Goal: Task Accomplishment & Management: Use online tool/utility

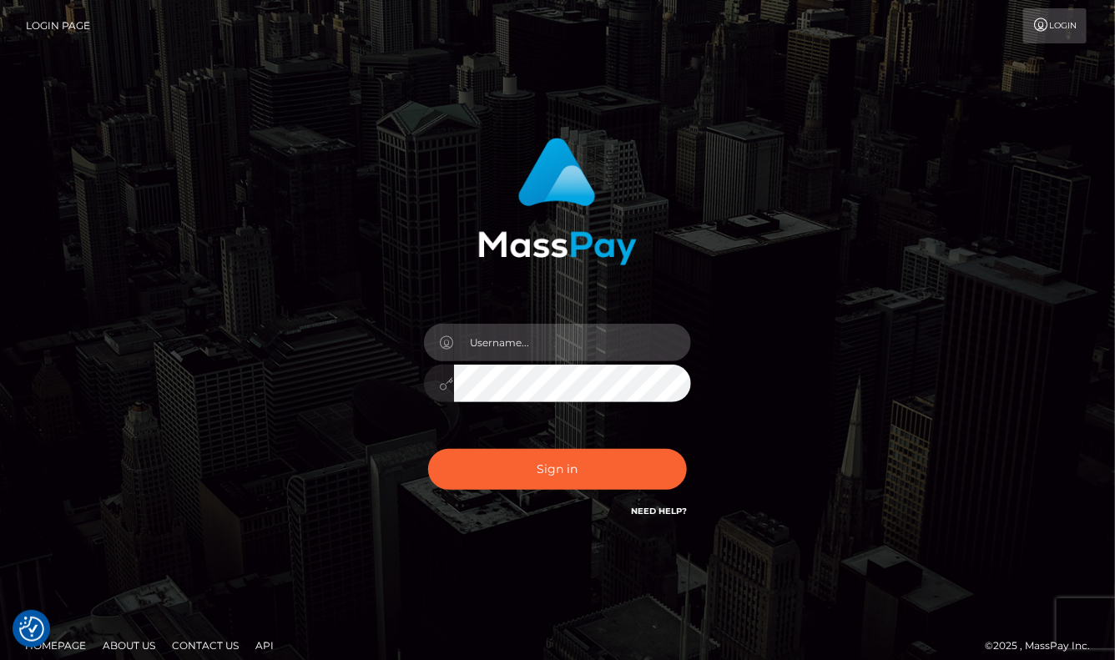
type input "aluasupport"
click at [558, 469] on button "Sign in" at bounding box center [557, 469] width 259 height 41
type input "aluasupport"
click at [558, 469] on button "Sign in" at bounding box center [557, 469] width 259 height 41
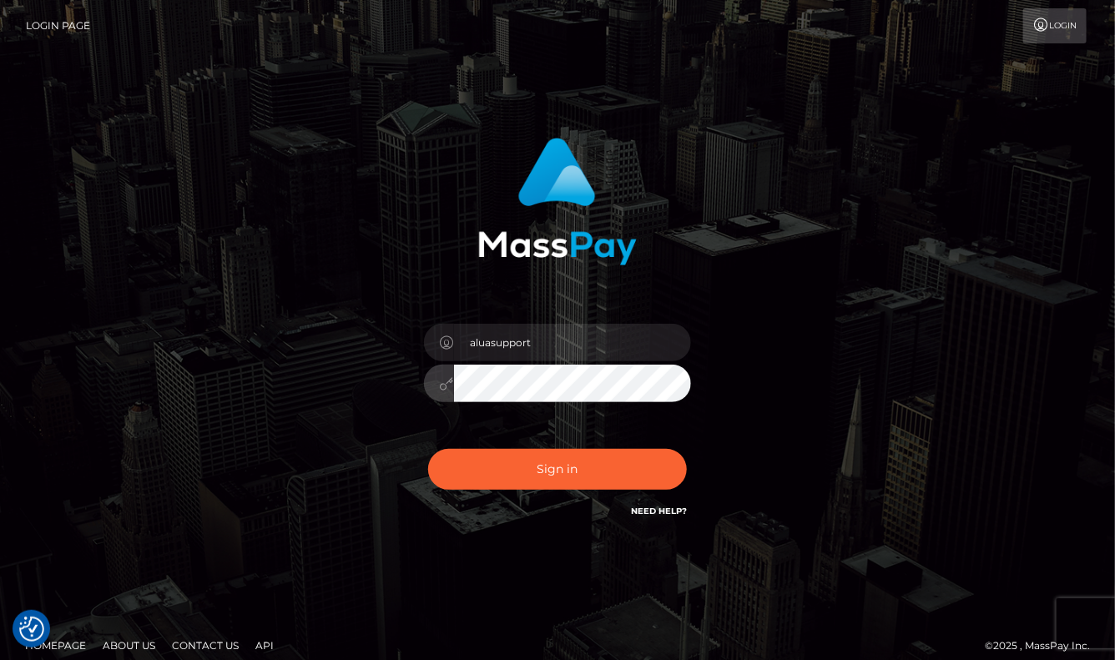
click at [558, 469] on button "Sign in" at bounding box center [557, 469] width 259 height 41
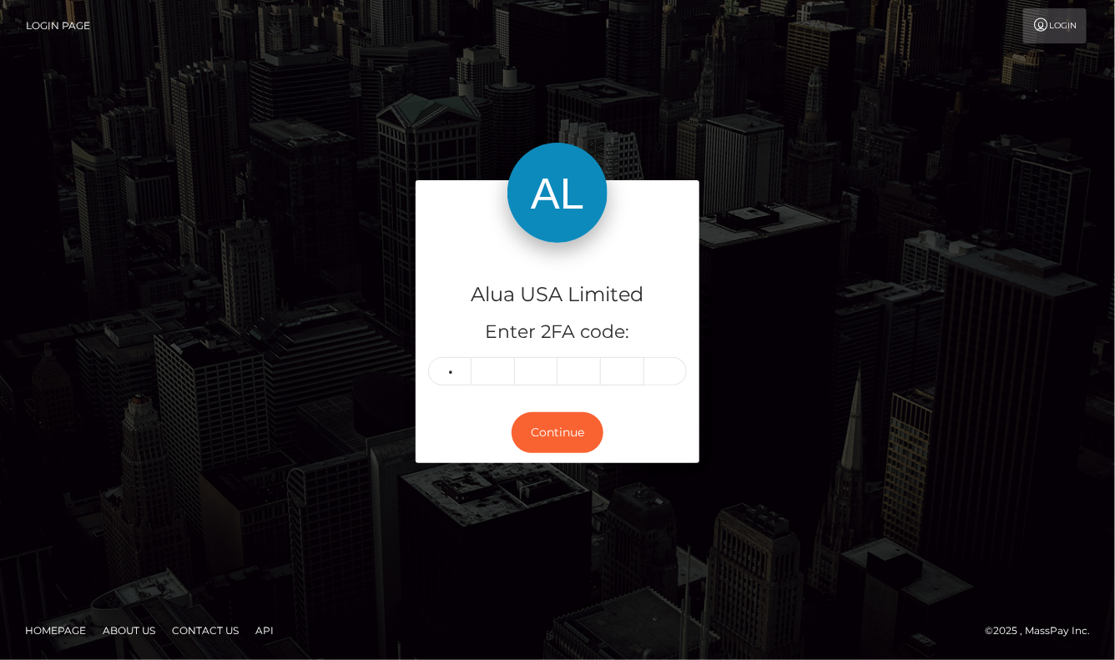
type input "1"
type input "8"
type input "1"
type input "2"
type input "0"
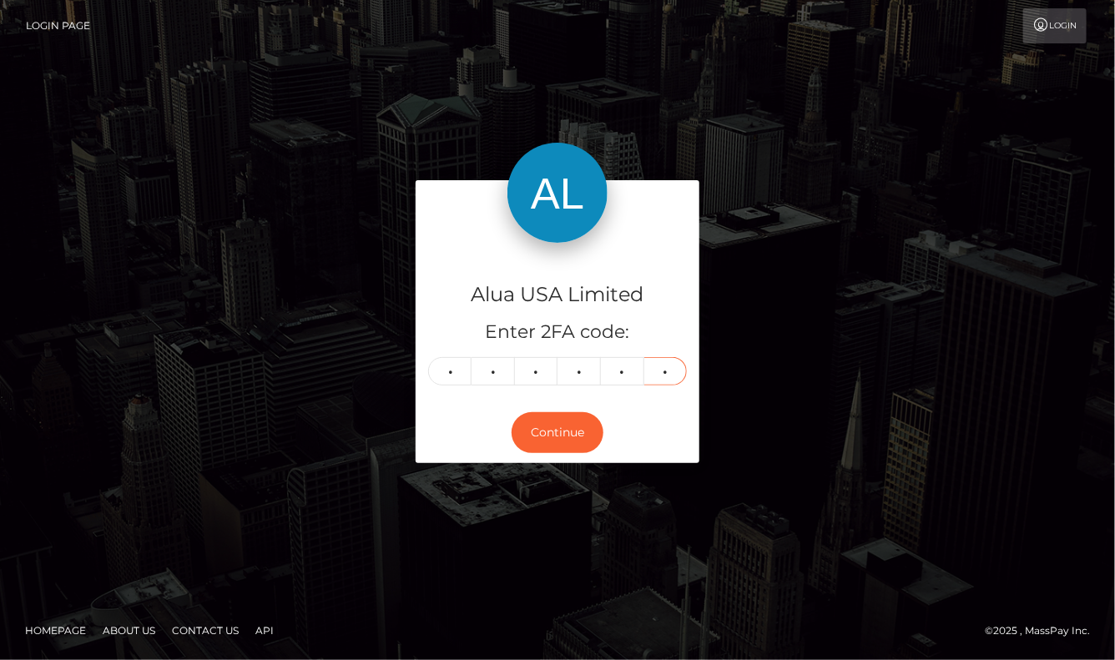
type input "5"
click at [558, 432] on button "Continue" at bounding box center [558, 432] width 92 height 41
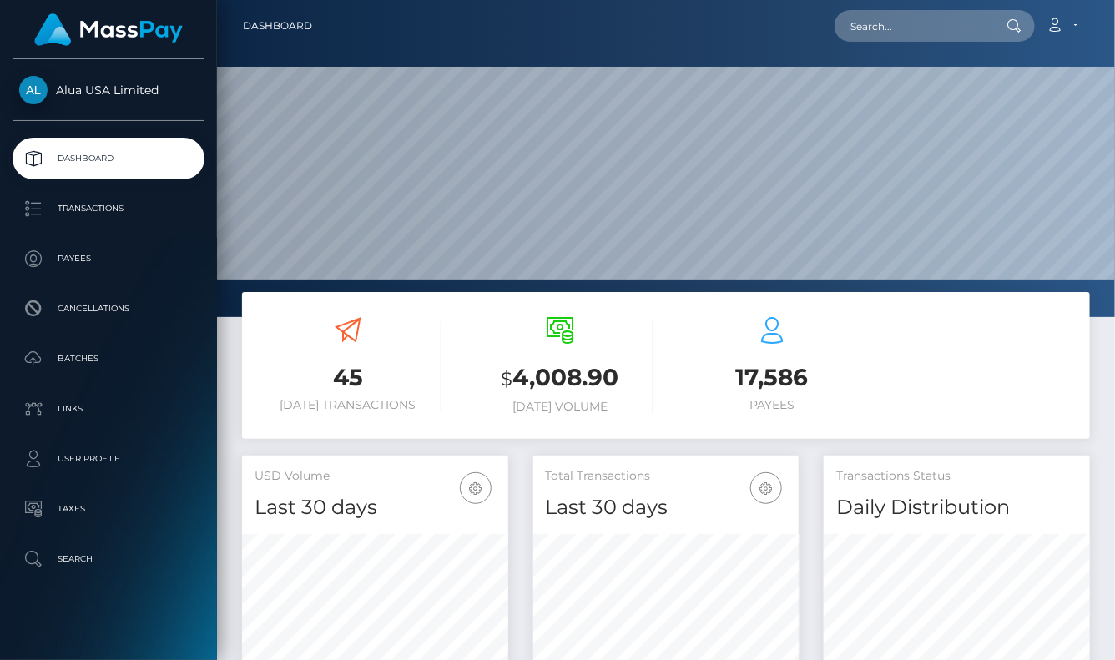
scroll to position [293, 265]
click at [887, 30] on input "text" at bounding box center [913, 26] width 157 height 32
paste input "66d08621a6b483eaa203f8a6"
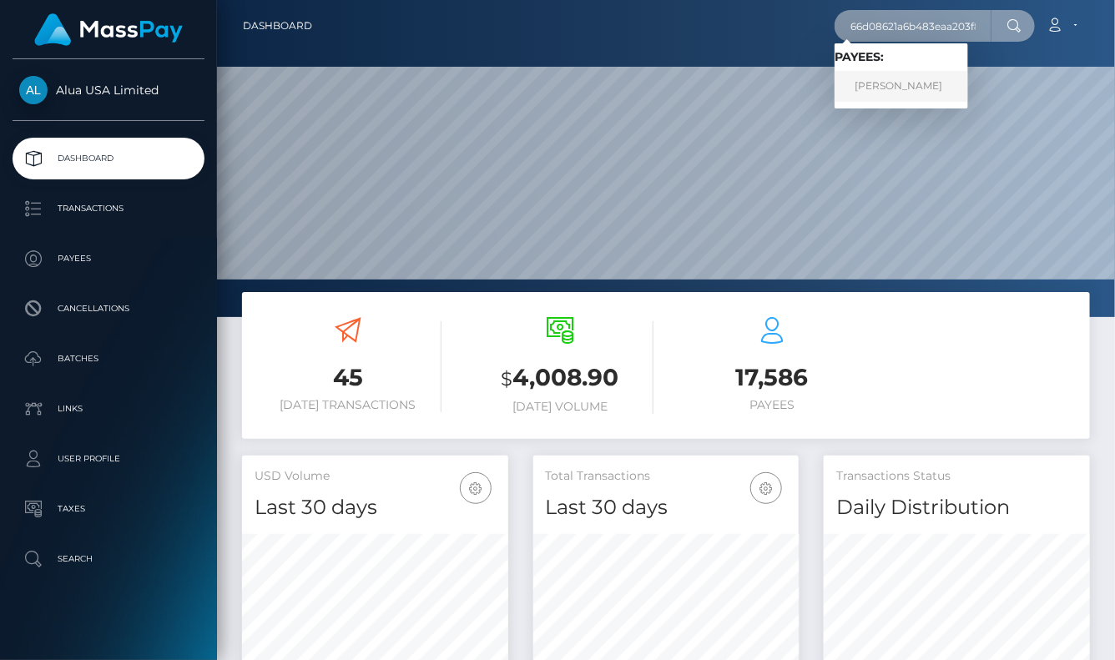
type input "66d08621a6b483eaa203f8a6"
click at [895, 92] on link "Arturo Moreno" at bounding box center [902, 86] width 134 height 31
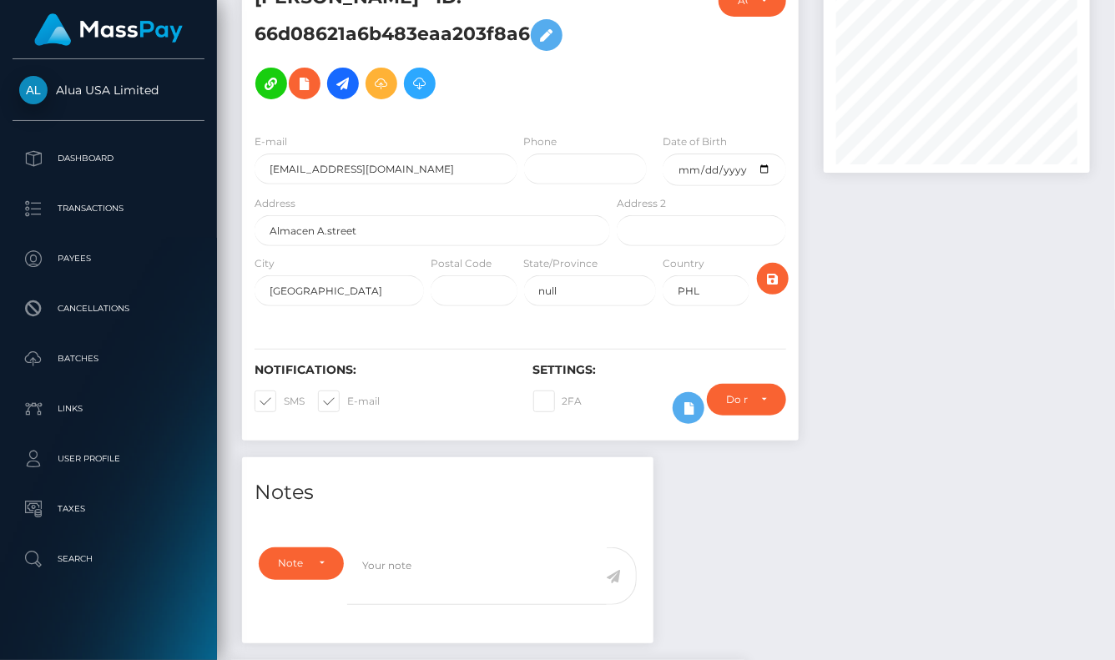
scroll to position [154, 0]
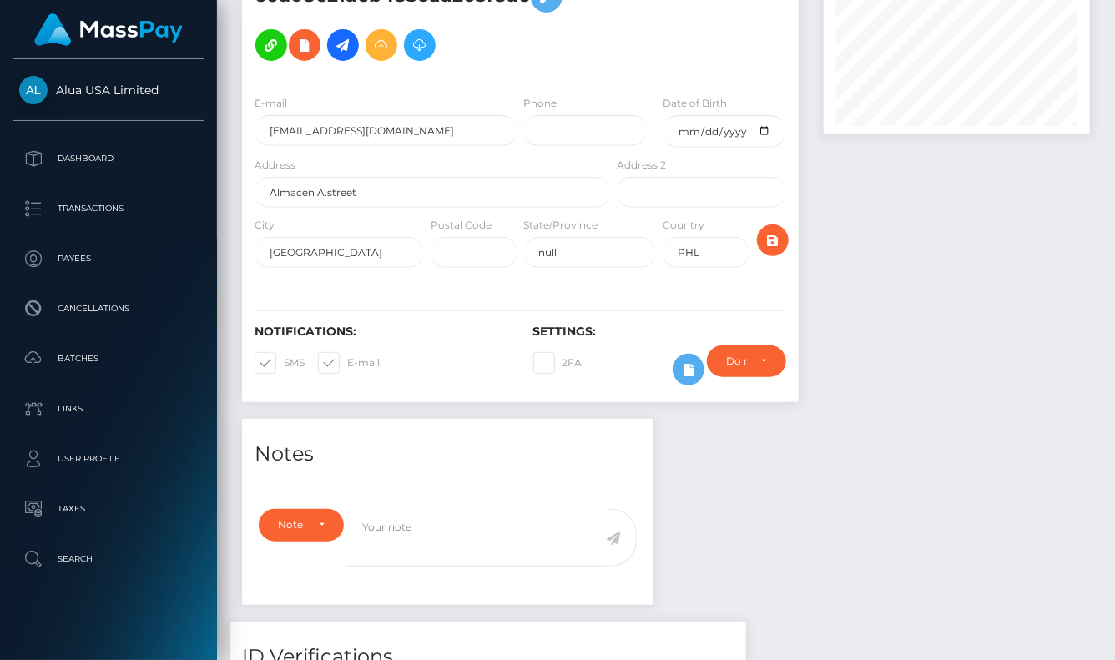
click at [684, 370] on icon at bounding box center [689, 370] width 20 height 21
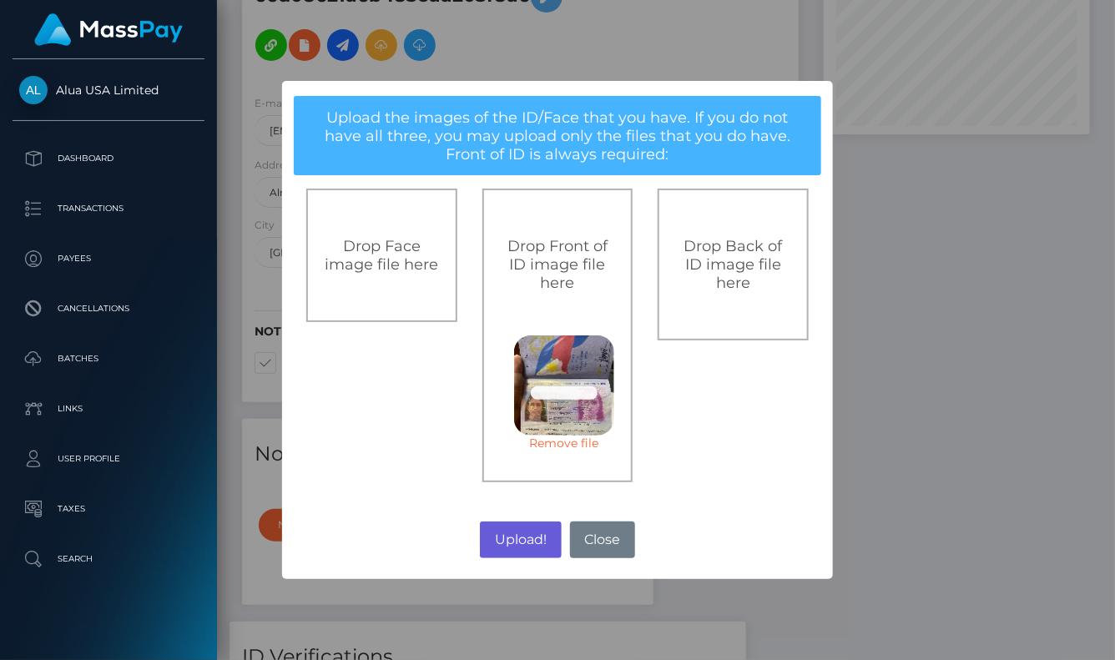
click at [525, 536] on button "Upload!" at bounding box center [520, 540] width 81 height 37
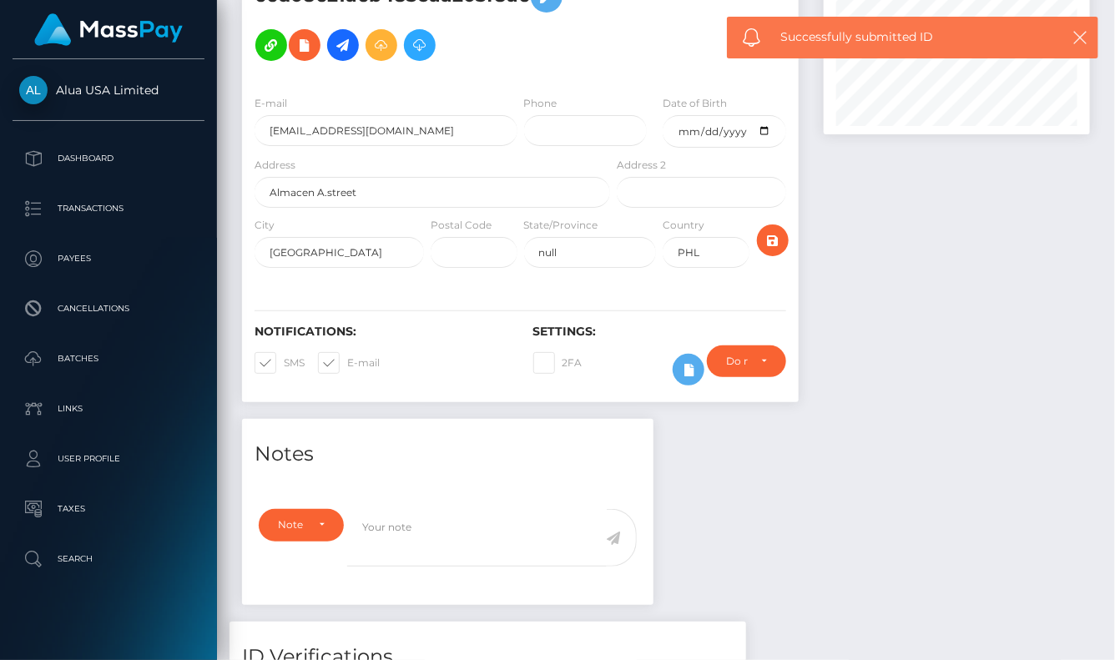
click at [525, 454] on div "× Upload the images of the ID/Face that you have. If you do not have all three,…" at bounding box center [557, 329] width 275 height 249
click at [525, 536] on div "× Upload the images of the ID/Face that you have. If you do not have all three,…" at bounding box center [557, 330] width 1115 height 660
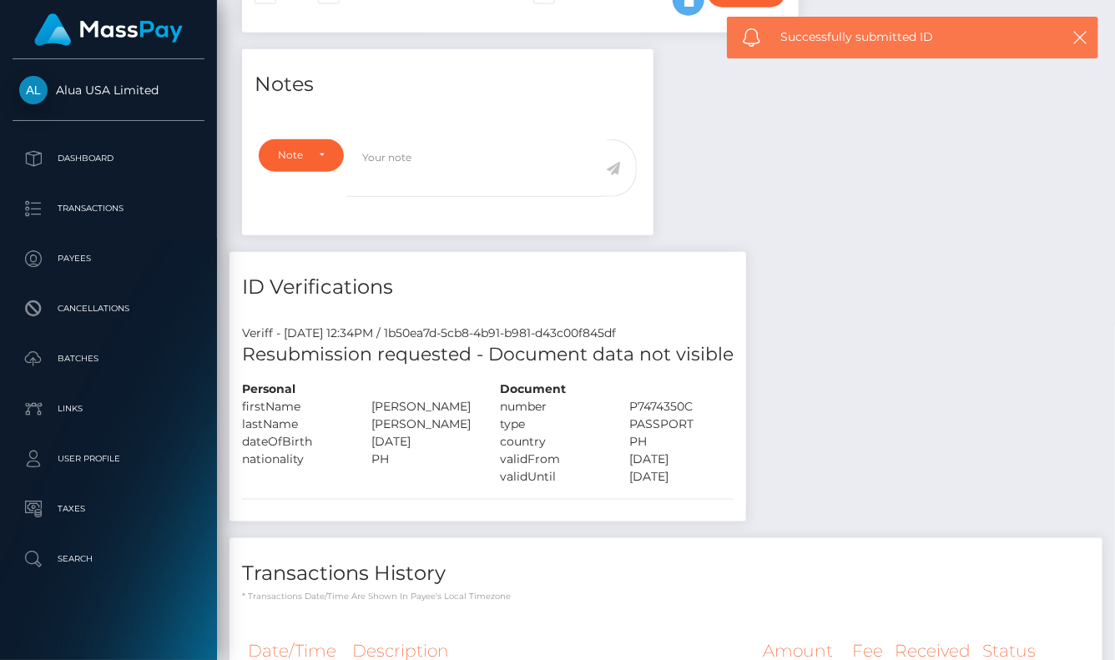
scroll to position [525, 0]
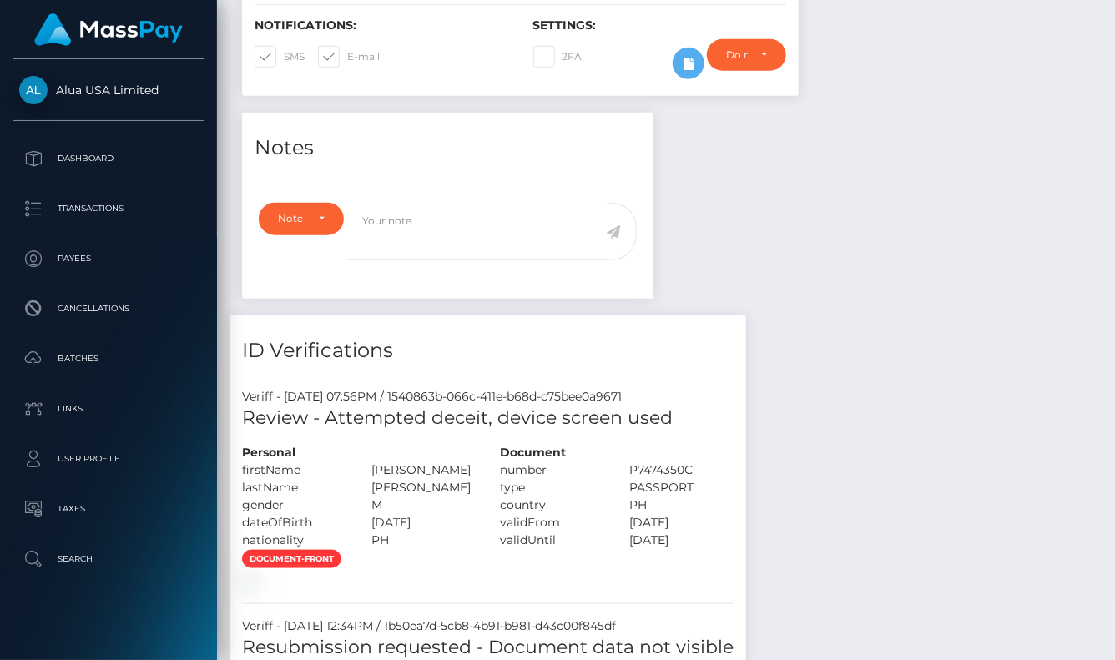
scroll to position [369, 0]
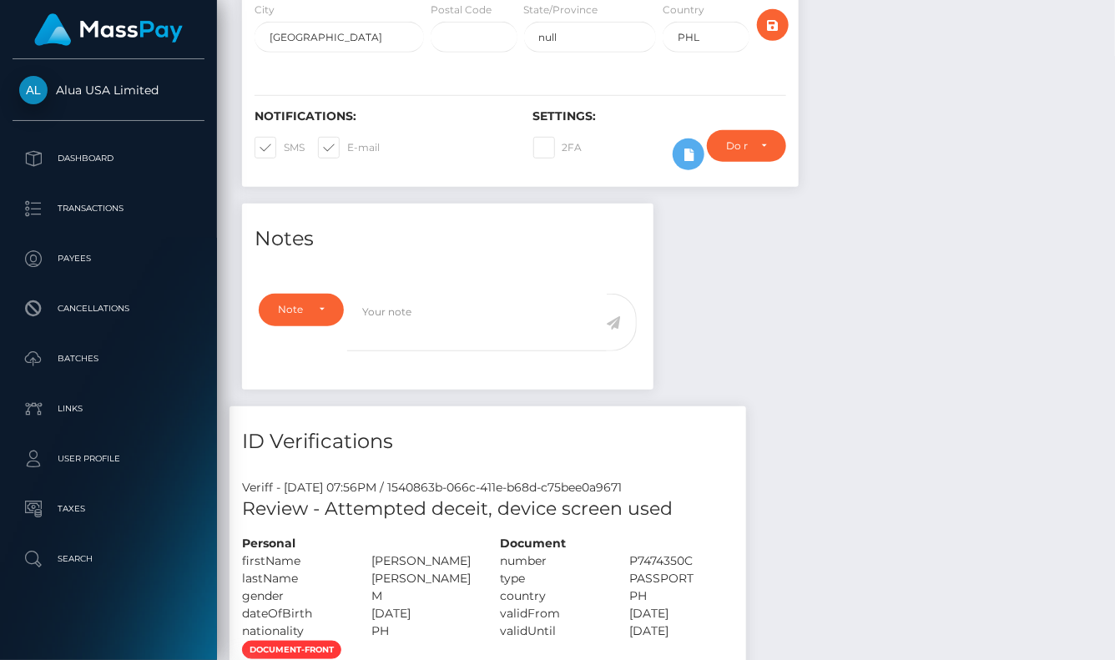
drag, startPoint x: 825, startPoint y: 324, endPoint x: 805, endPoint y: 290, distance: 38.5
click at [690, 164] on icon at bounding box center [689, 154] width 20 height 21
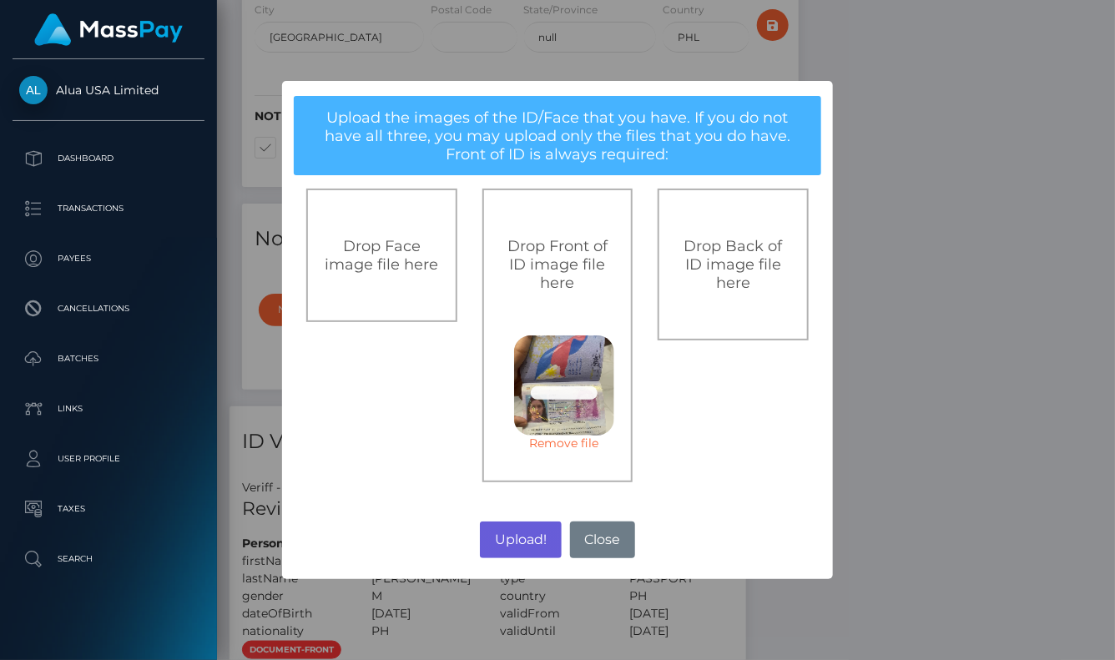
click at [530, 530] on button "Upload!" at bounding box center [520, 540] width 81 height 37
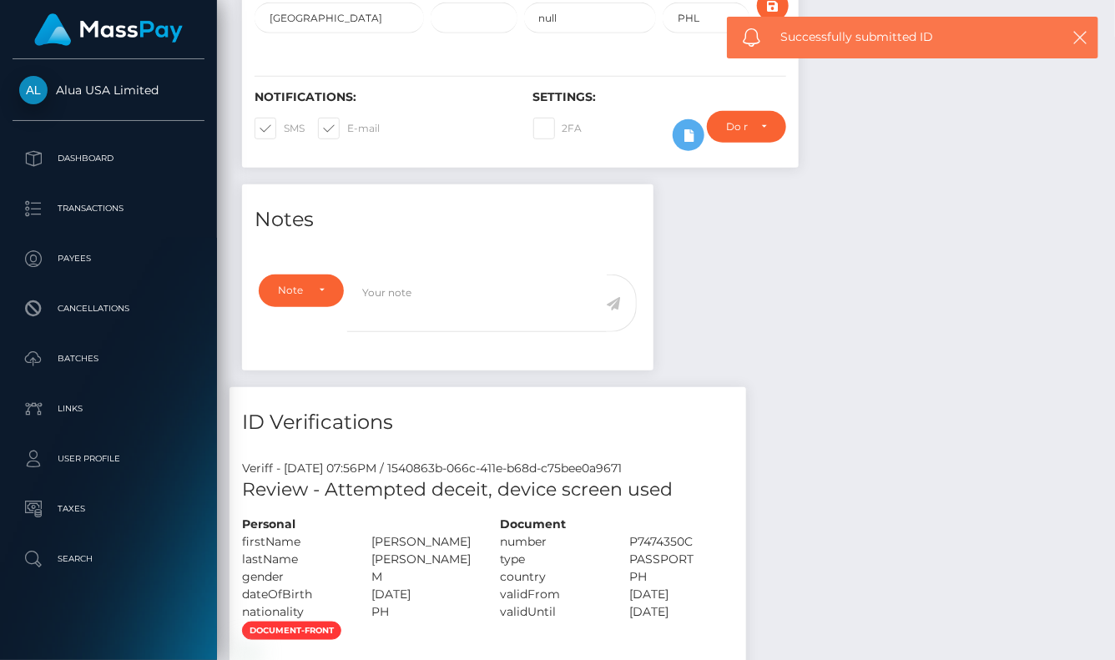
scroll to position [297, 0]
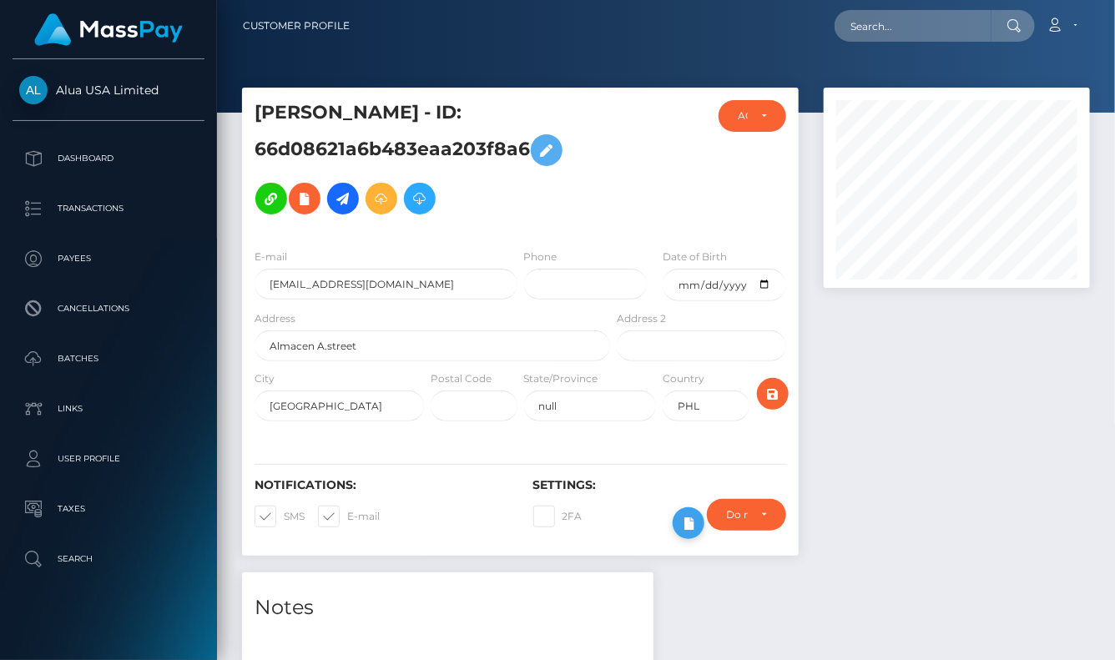
click at [686, 522] on icon at bounding box center [689, 523] width 20 height 21
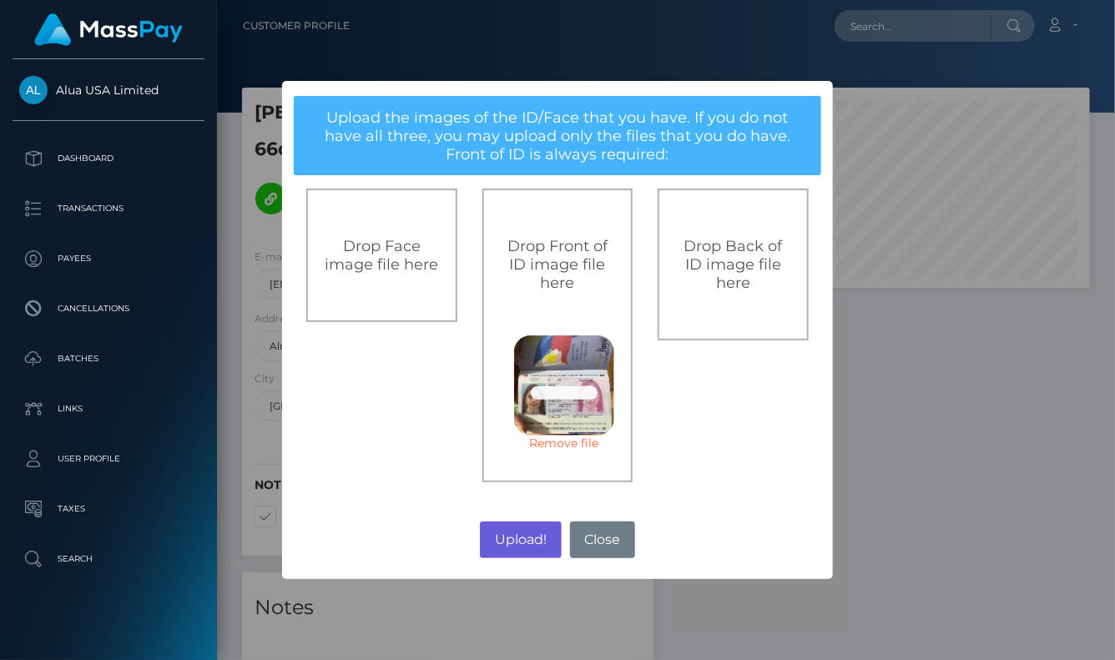
click at [528, 537] on button "Upload!" at bounding box center [520, 540] width 81 height 37
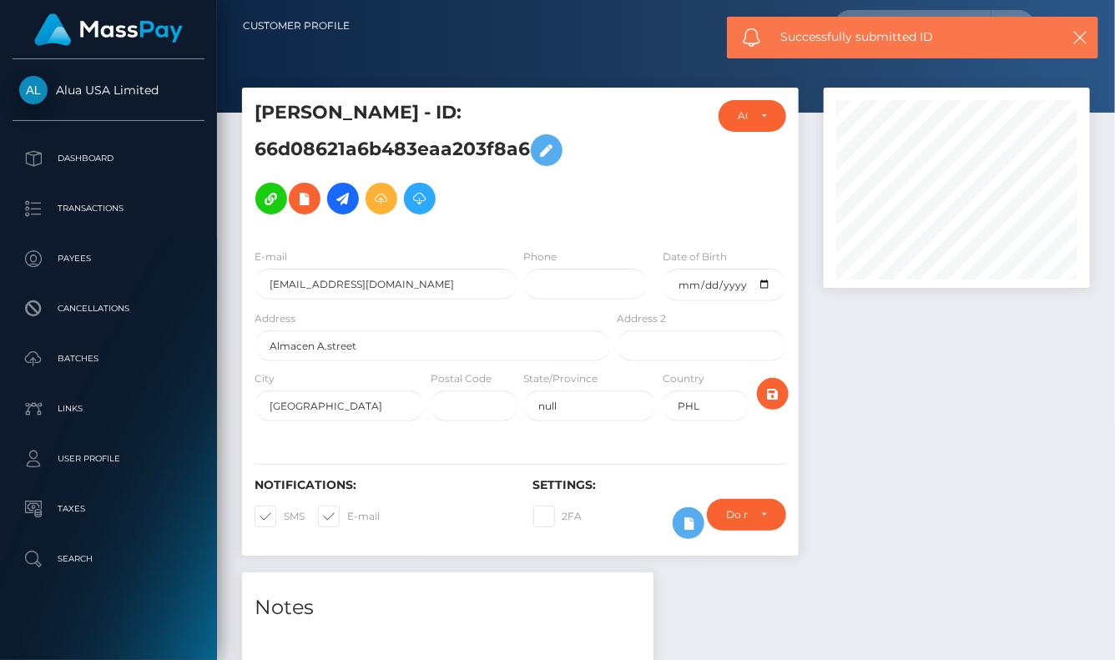
click at [894, 496] on div at bounding box center [956, 330] width 291 height 485
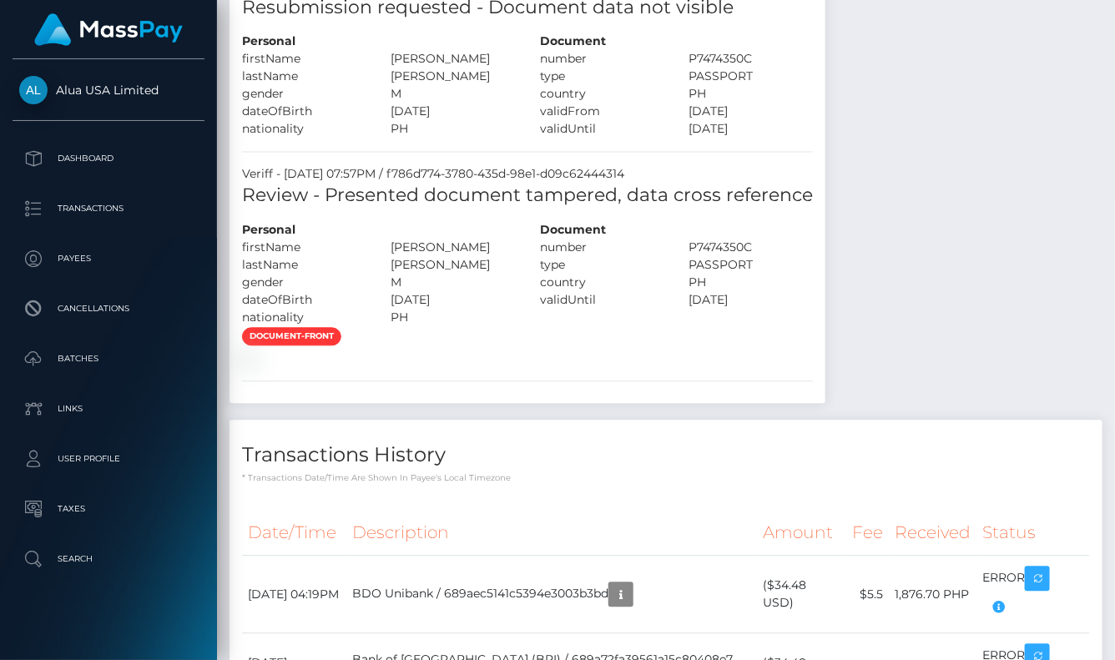
scroll to position [1127, 0]
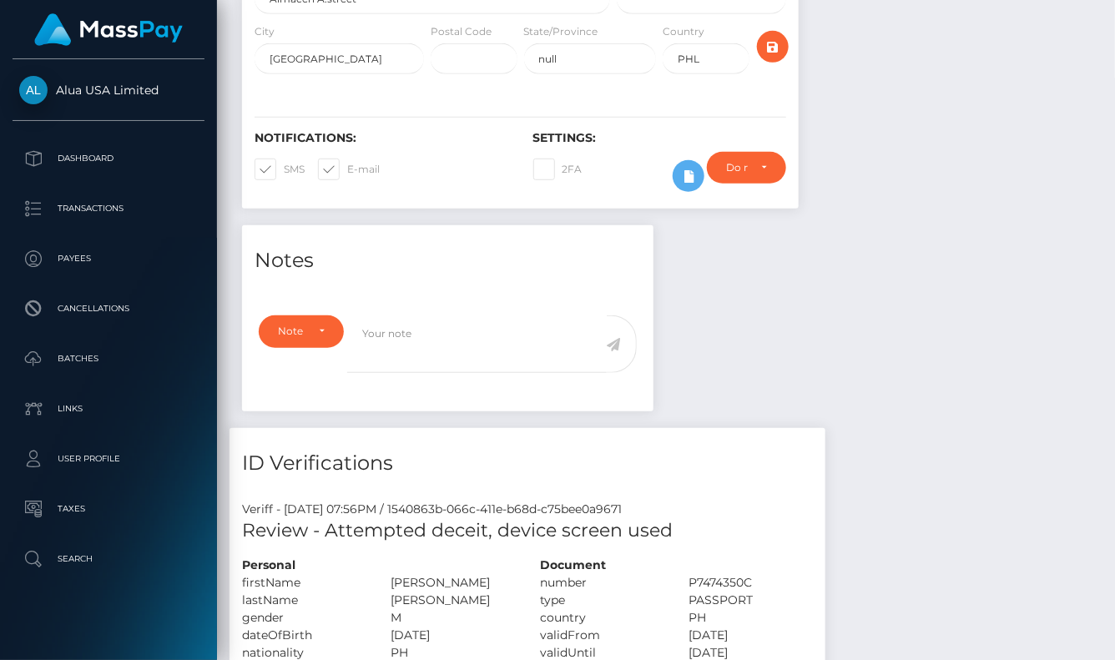
scroll to position [295, 0]
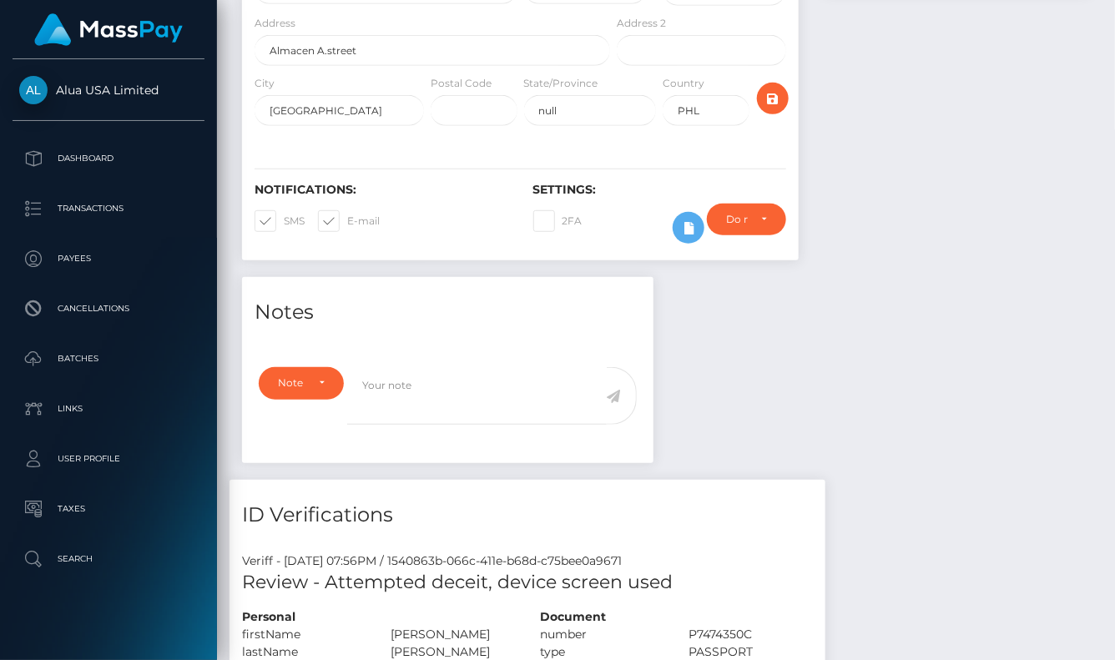
drag, startPoint x: 841, startPoint y: 393, endPoint x: 703, endPoint y: 260, distance: 191.9
click at [689, 244] on button at bounding box center [689, 228] width 32 height 32
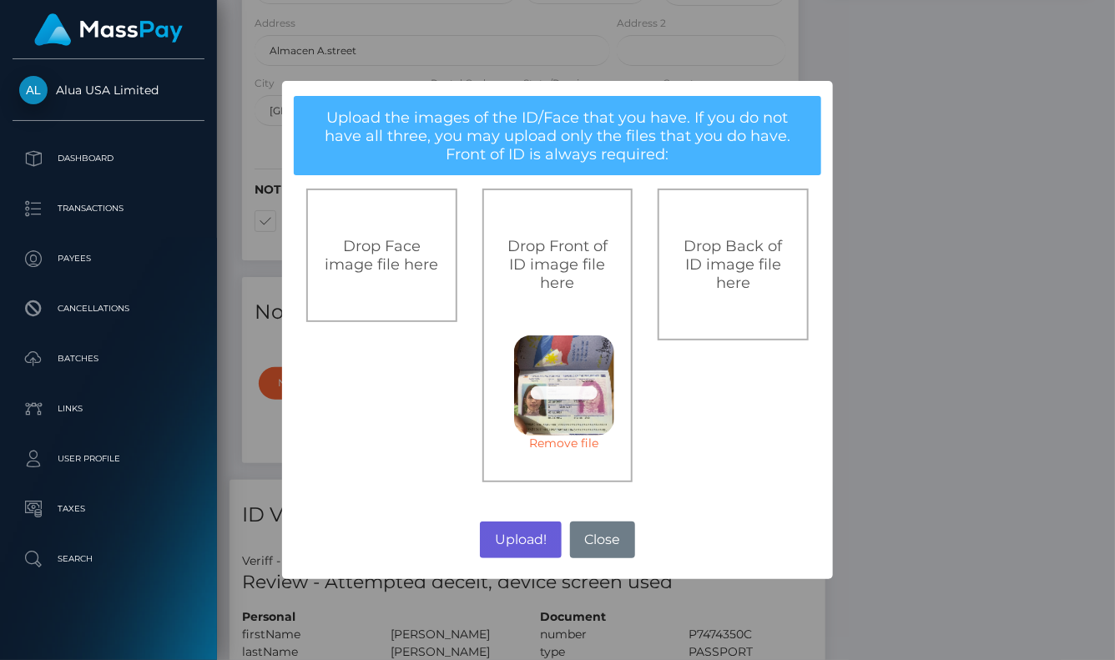
click at [515, 540] on button "Upload!" at bounding box center [520, 540] width 81 height 37
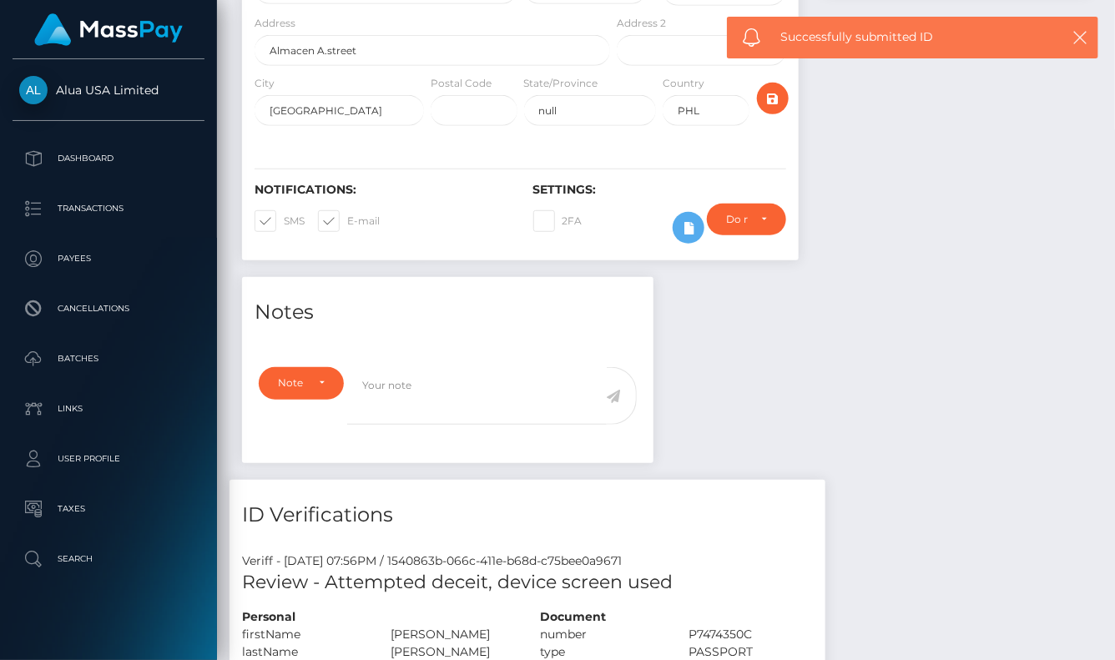
scroll to position [294, 0]
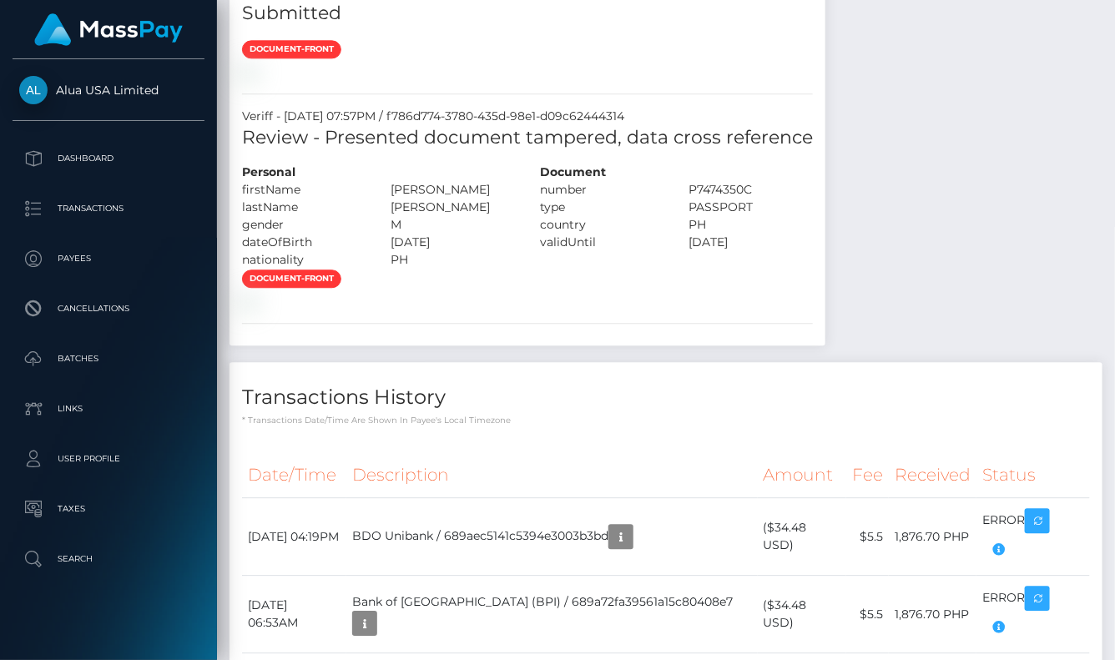
scroll to position [1406, 0]
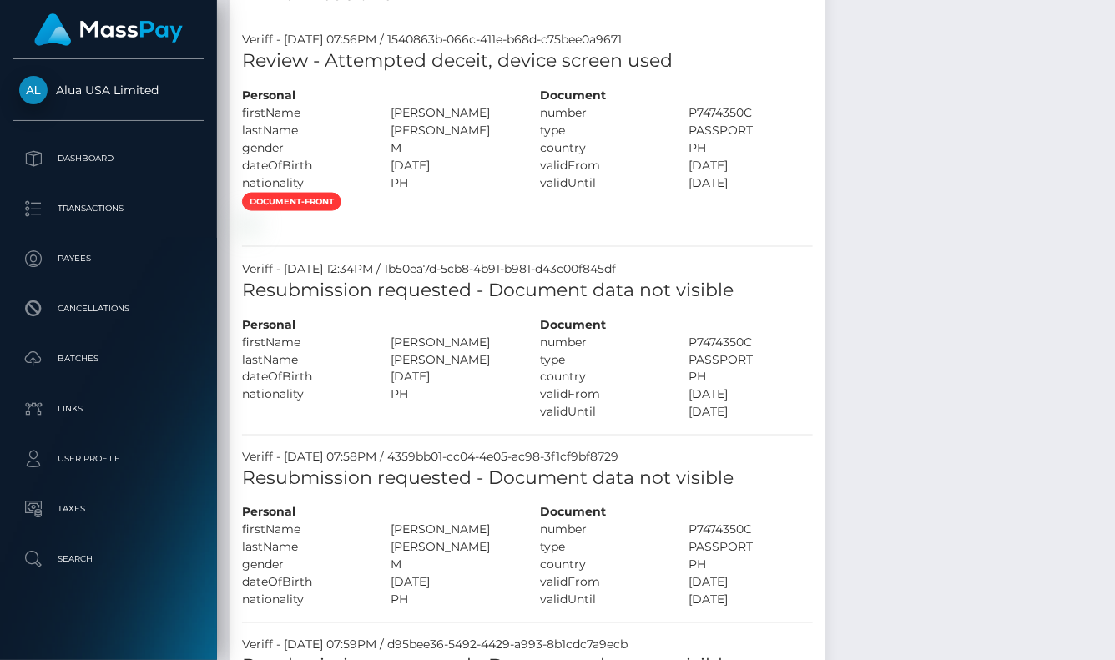
scroll to position [200, 265]
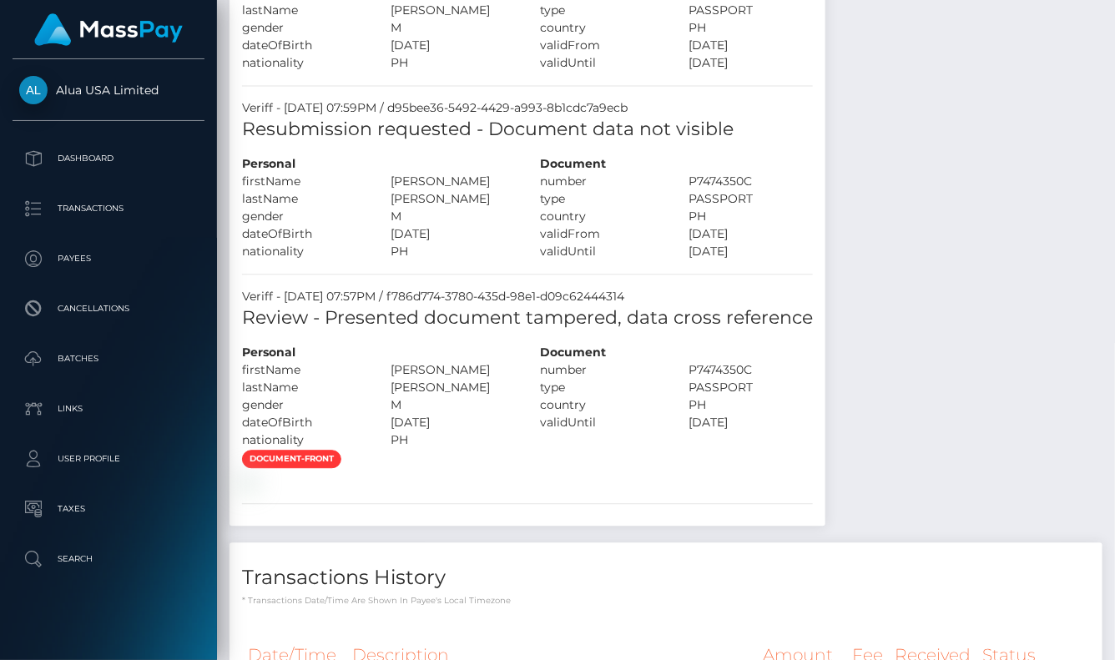
click at [891, 371] on div "Notes Note Type Compliance Clear Compliance General Note Type" at bounding box center [666, 243] width 873 height 2051
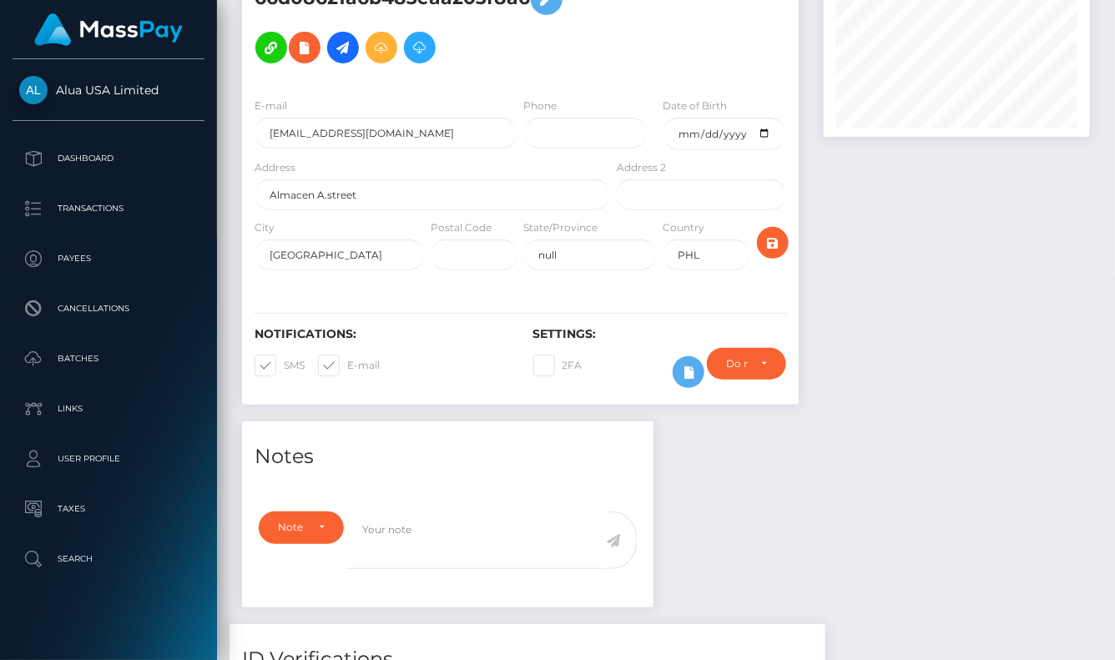
scroll to position [15, 0]
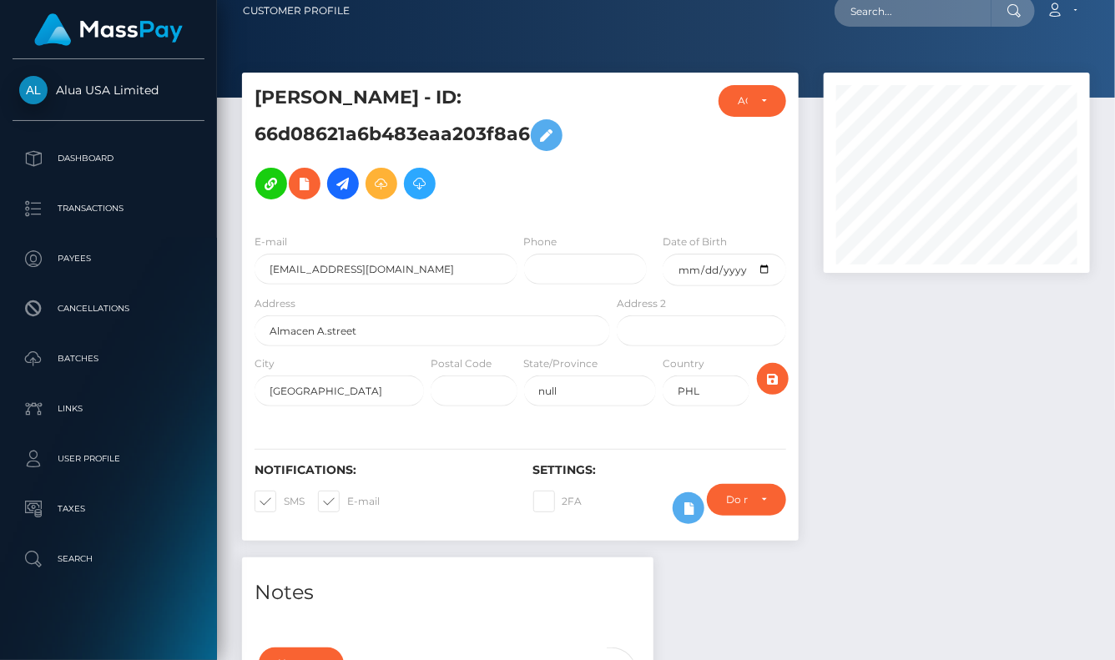
click at [982, 388] on div at bounding box center [956, 315] width 291 height 485
click at [894, 427] on div at bounding box center [956, 315] width 291 height 485
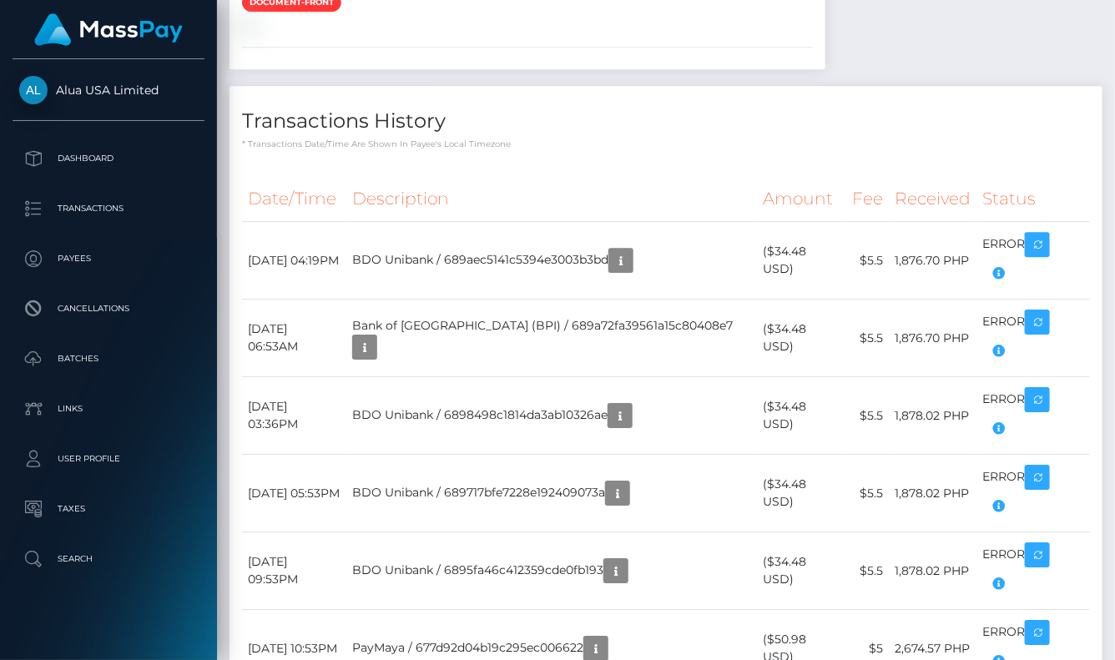
scroll to position [1838, 0]
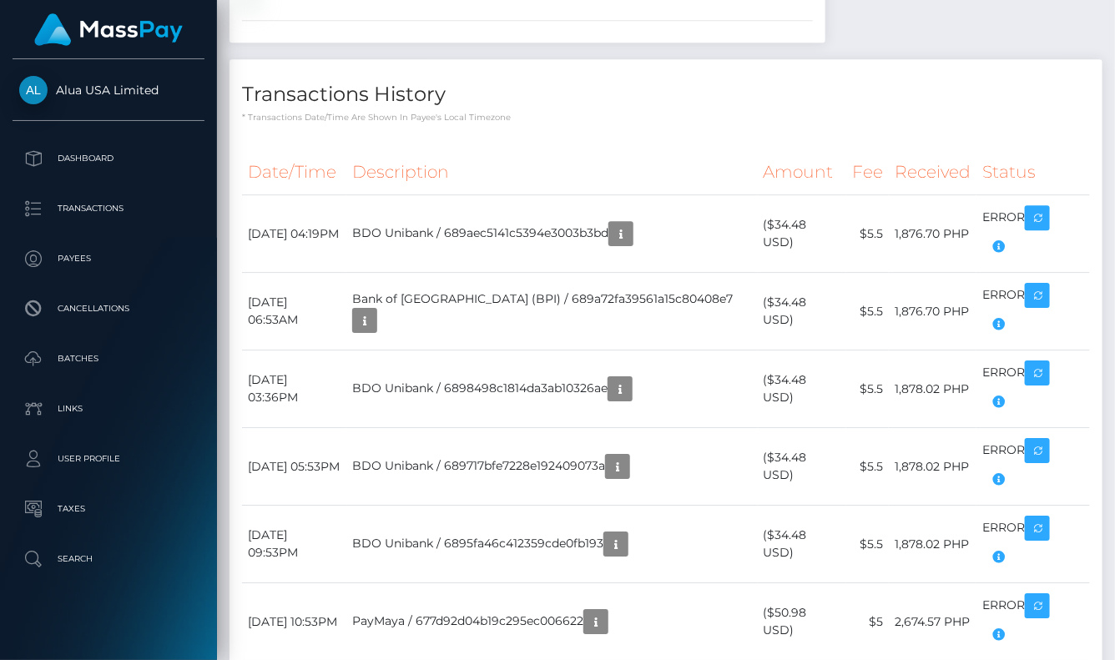
copy div "Review - Presented document tampered, data cross reference"
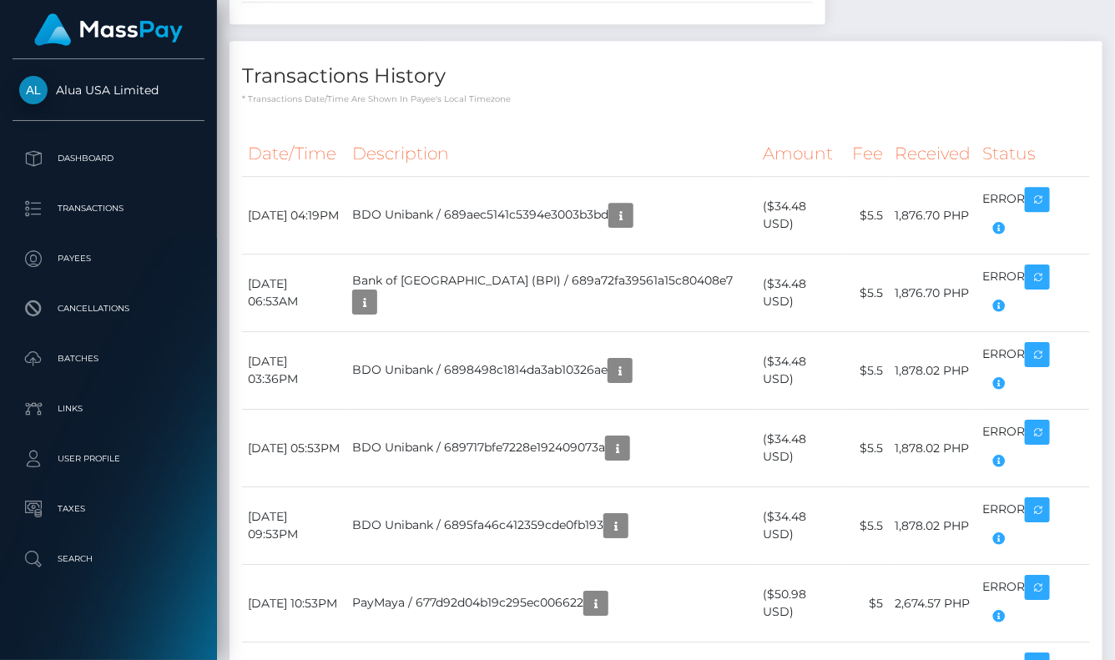
scroll to position [1962, 0]
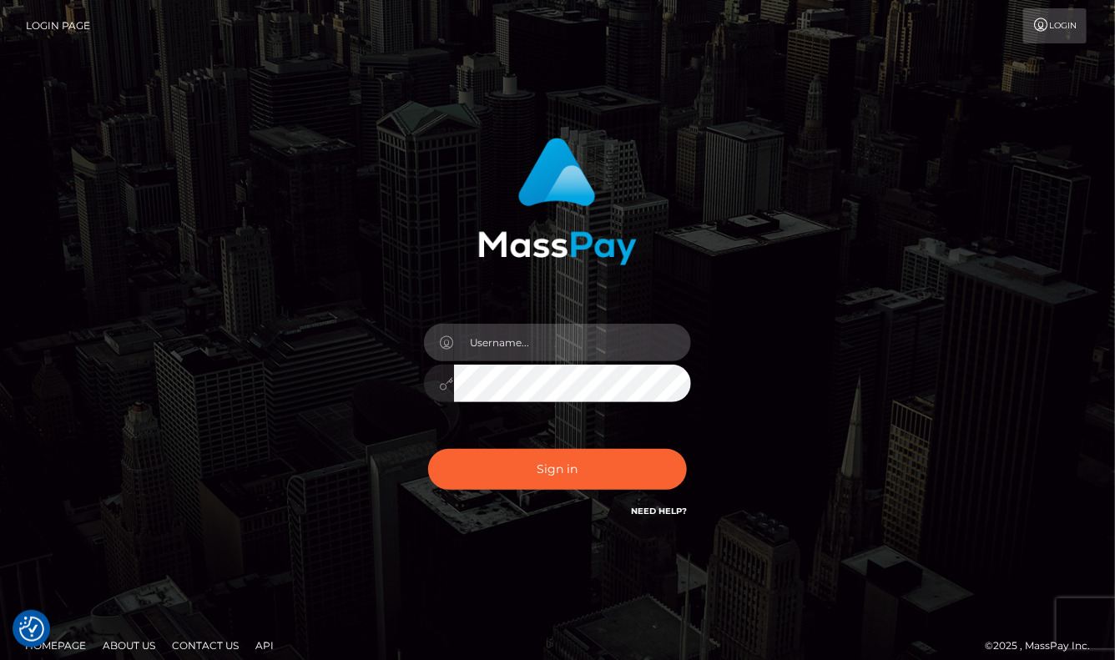
type input "aluasupport"
click at [558, 469] on button "Sign in" at bounding box center [557, 469] width 259 height 41
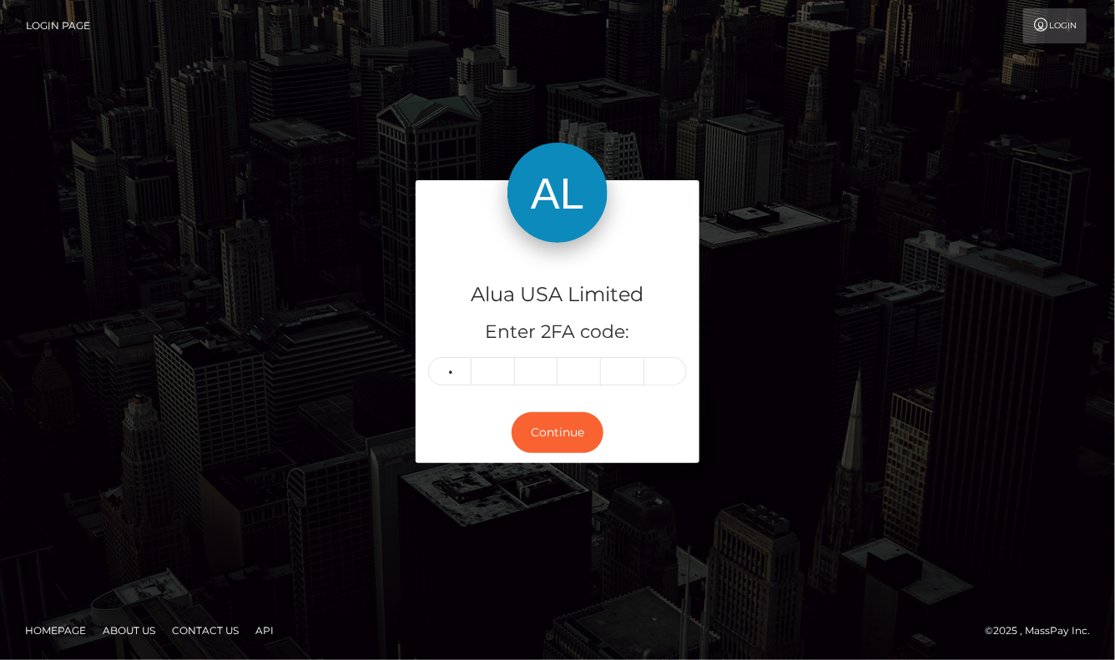
type input "6"
type input "3"
type input "6"
type input "1"
type input "4"
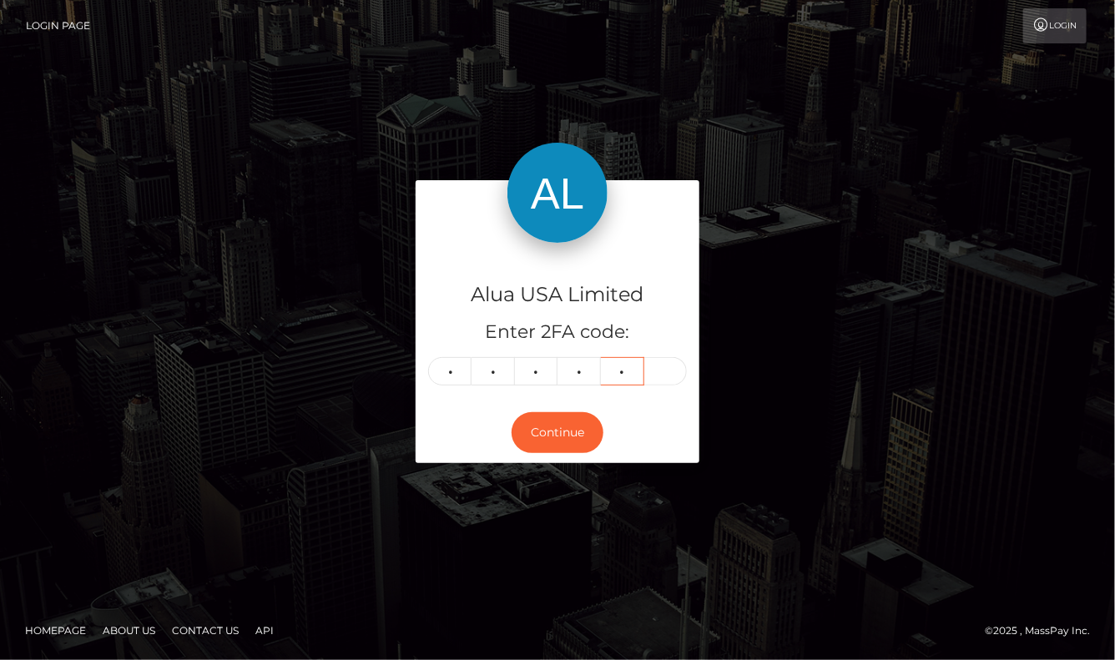
type input "0"
type input "8"
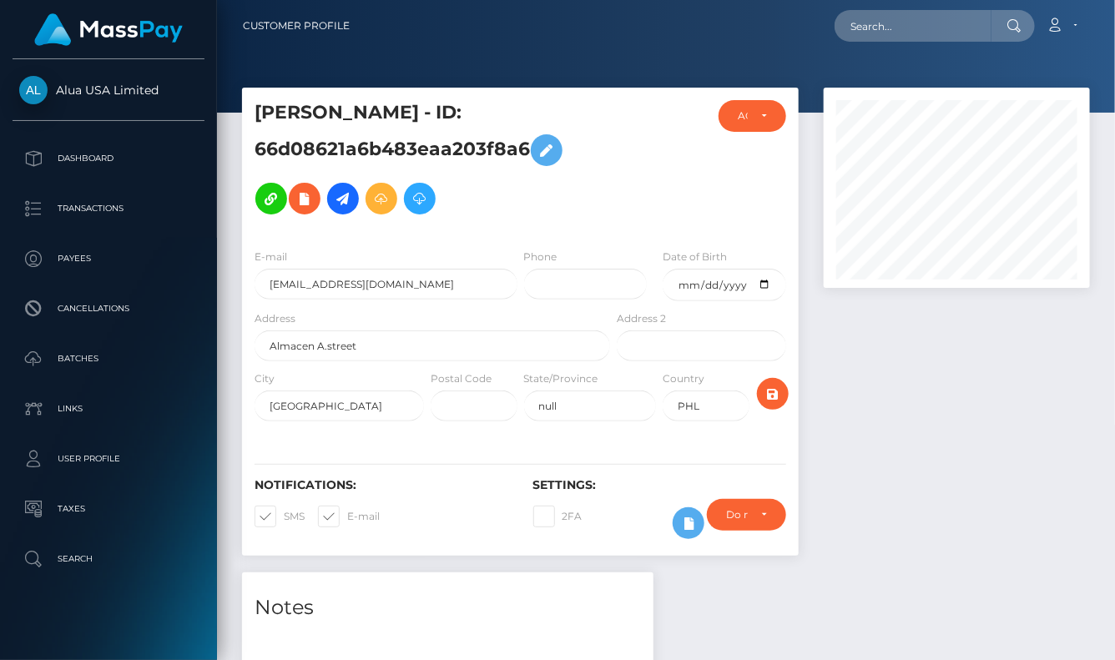
scroll to position [200, 265]
click at [686, 523] on icon at bounding box center [689, 523] width 20 height 21
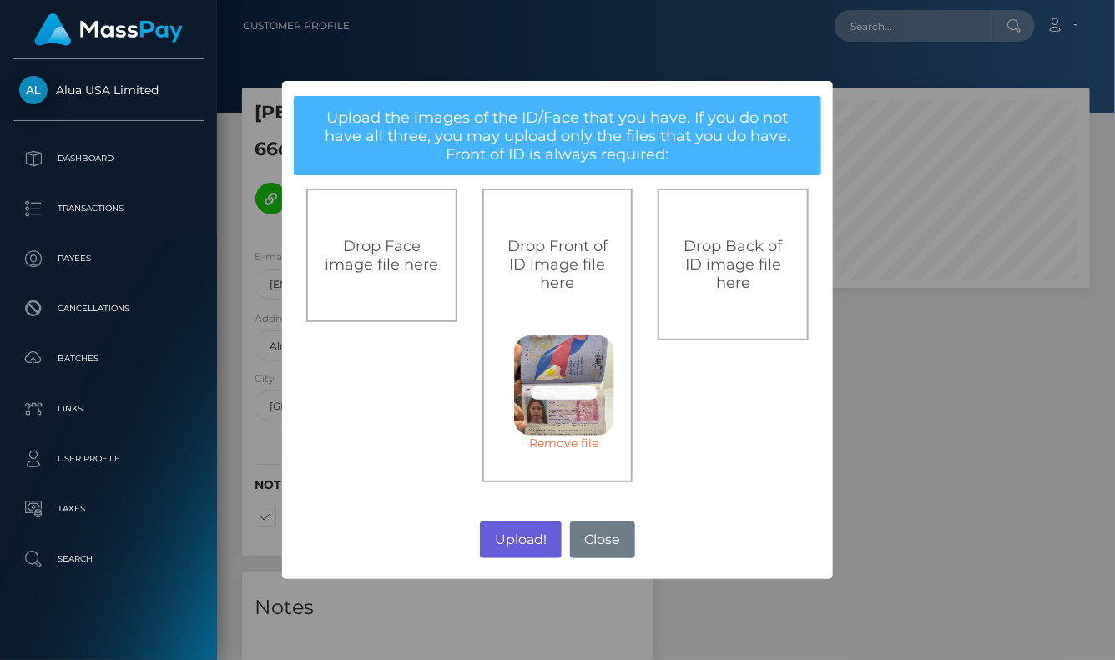
click at [499, 543] on button "Upload!" at bounding box center [520, 540] width 81 height 37
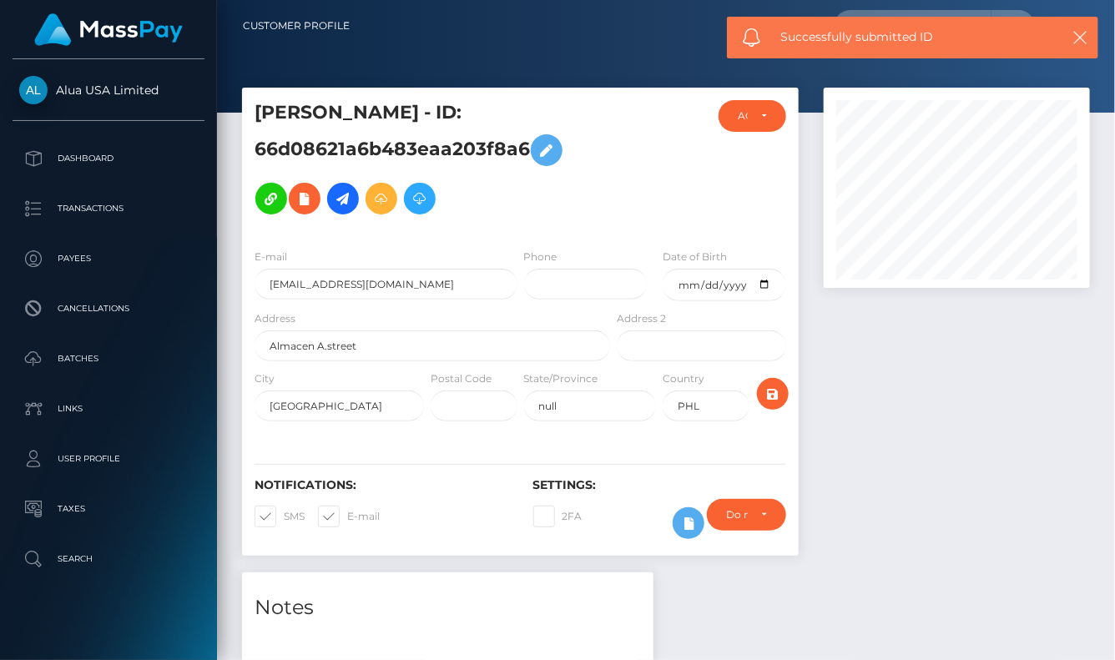
click at [499, 447] on div "Upload! No Close" at bounding box center [557, 435] width 275 height 23
click at [499, 454] on div "× Upload the images of the ID/Face that you have. If you do not have all three,…" at bounding box center [557, 329] width 275 height 249
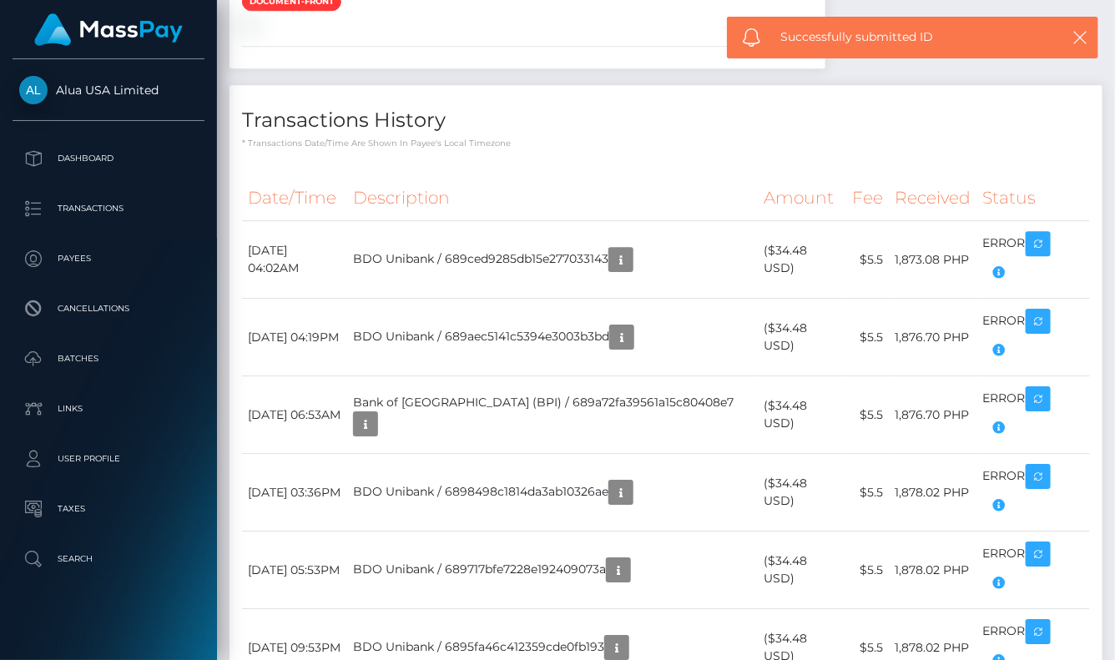
scroll to position [1719, 0]
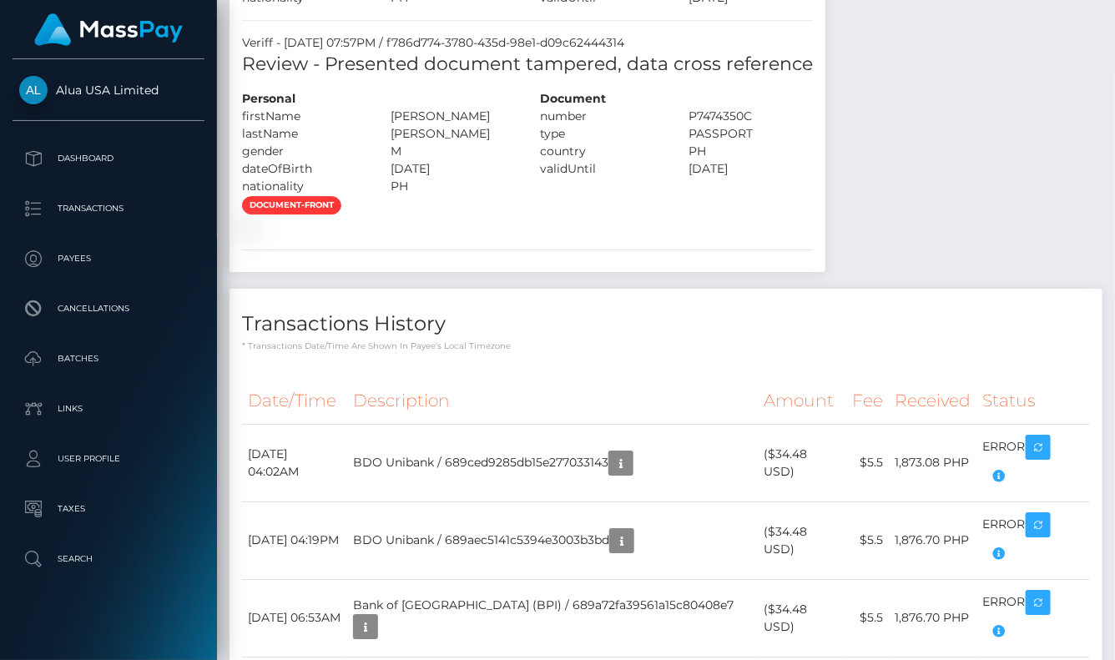
scroll to position [1709, 0]
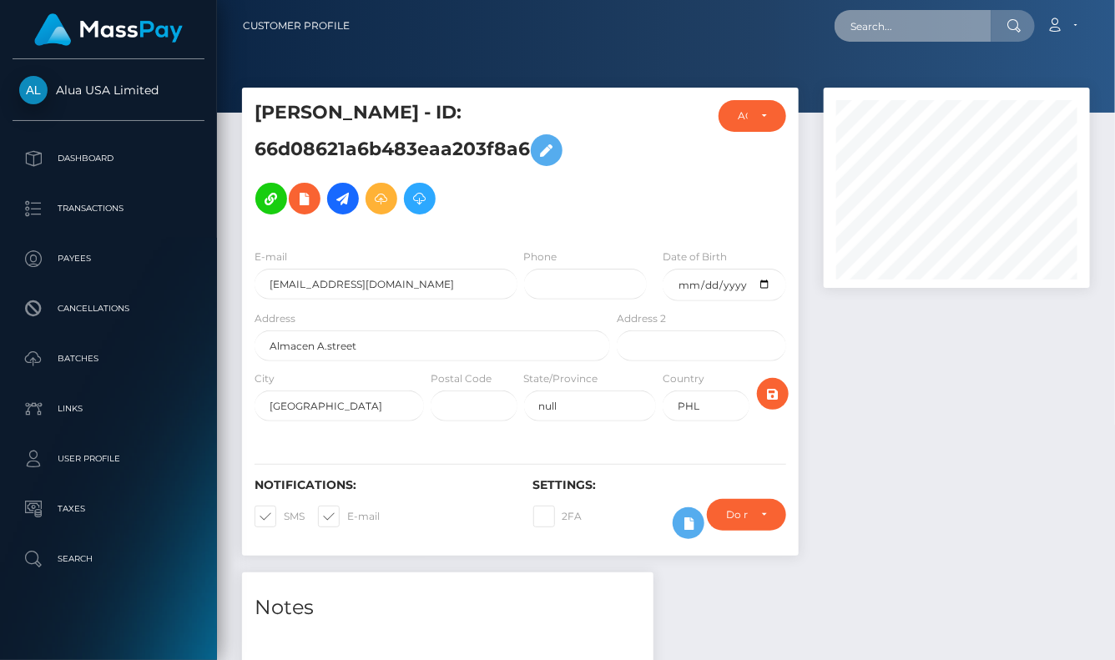
click at [893, 34] on input "text" at bounding box center [913, 26] width 157 height 32
paste input "59fa6fa31c8007003320f5f3"
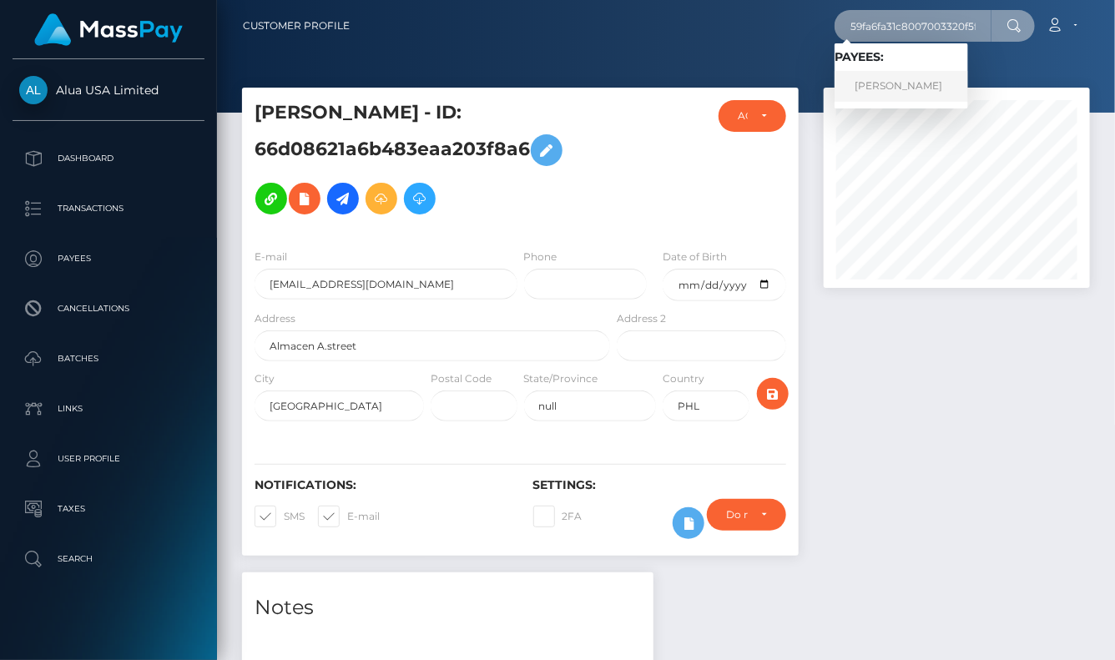
type input "59fa6fa31c8007003320f5f3"
click at [895, 87] on link "[PERSON_NAME]" at bounding box center [902, 86] width 134 height 31
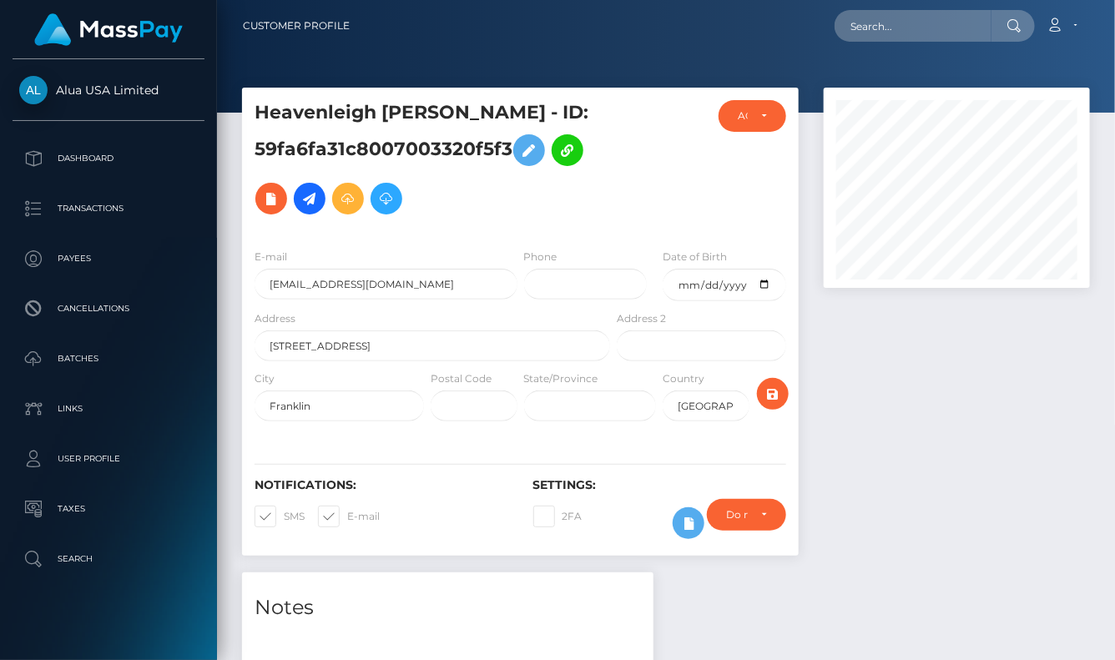
scroll to position [200, 265]
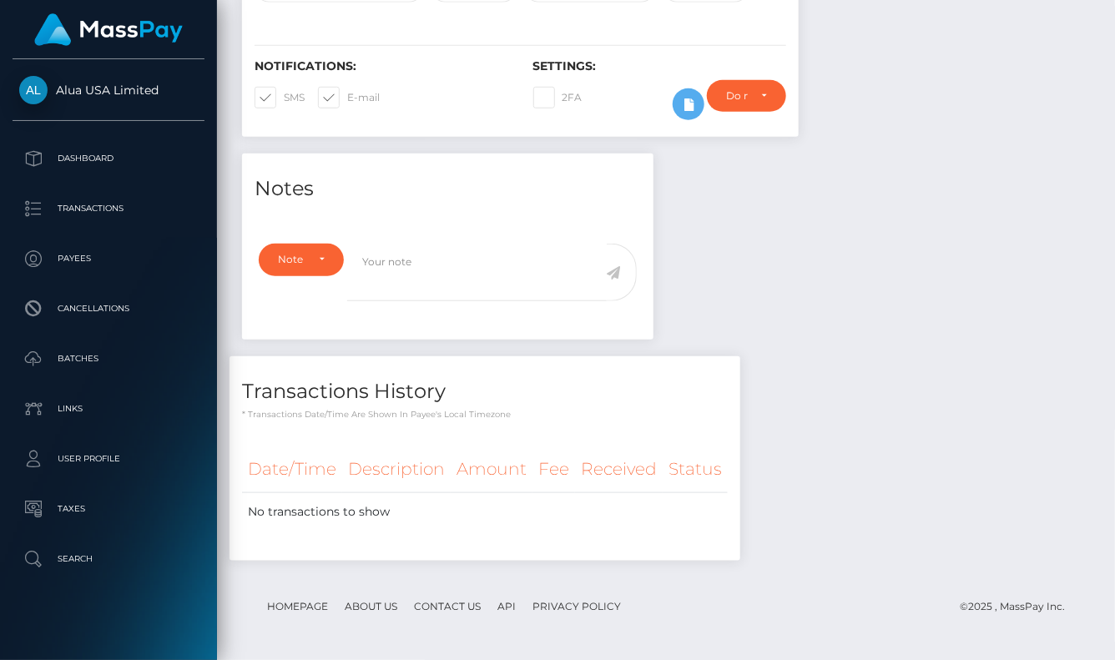
click at [861, 374] on div "Notes Note Type Compliance Clear Compliance General Note Type" at bounding box center [666, 366] width 873 height 424
click at [683, 114] on icon at bounding box center [689, 104] width 20 height 21
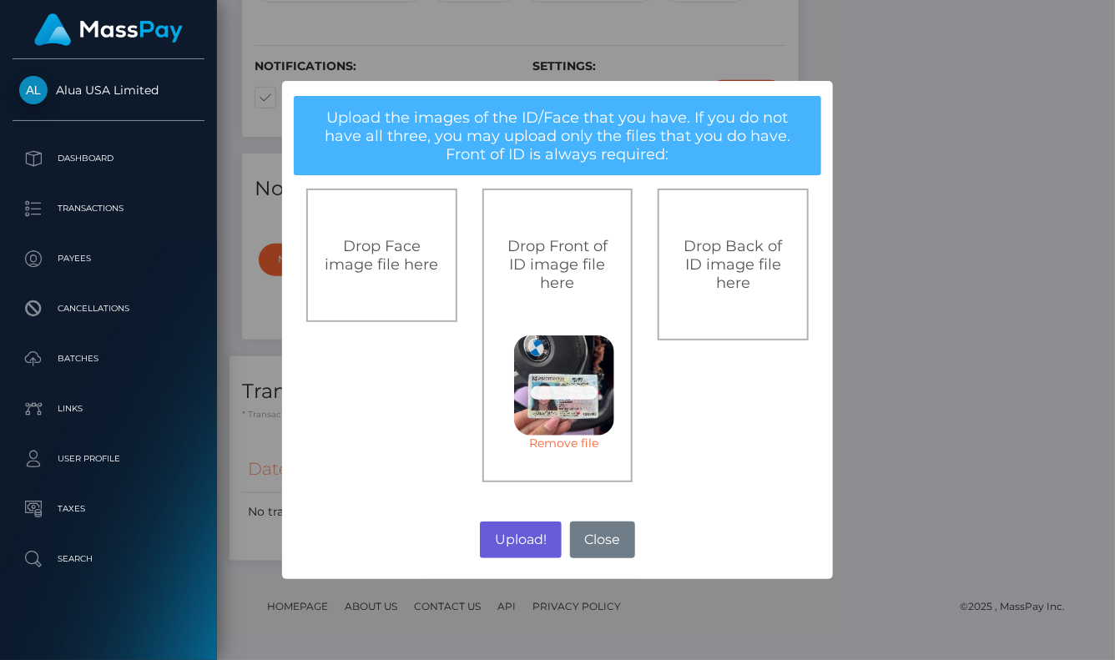
click at [525, 543] on button "Upload!" at bounding box center [520, 540] width 81 height 37
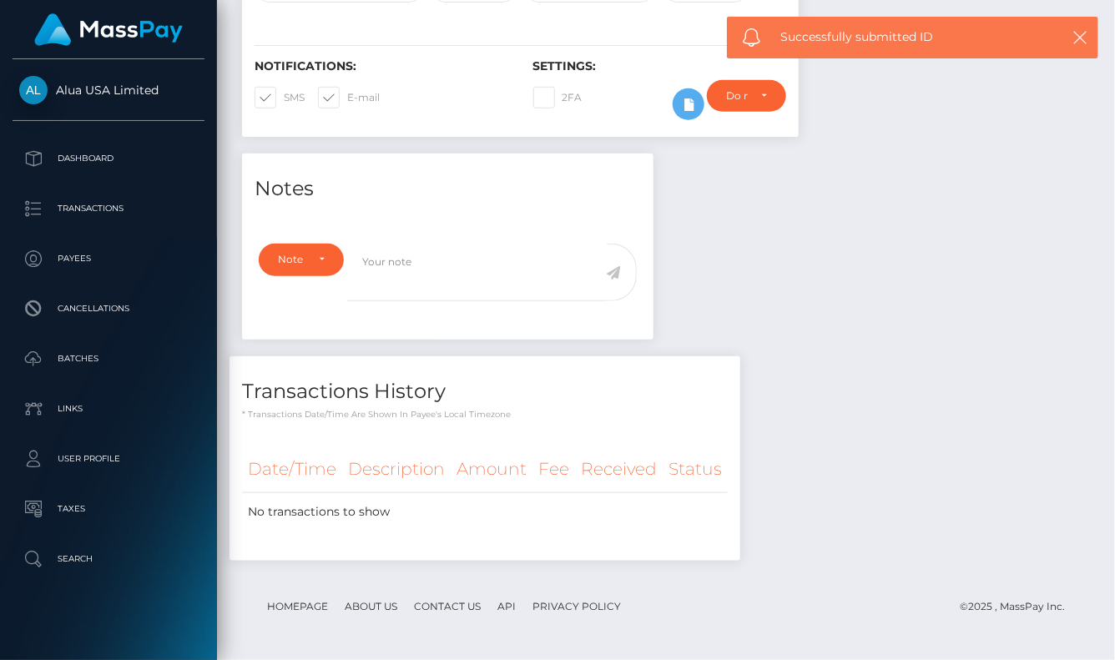
click at [526, 454] on div "× Upload the images of the ID/Face that you have. If you do not have all three,…" at bounding box center [557, 329] width 275 height 249
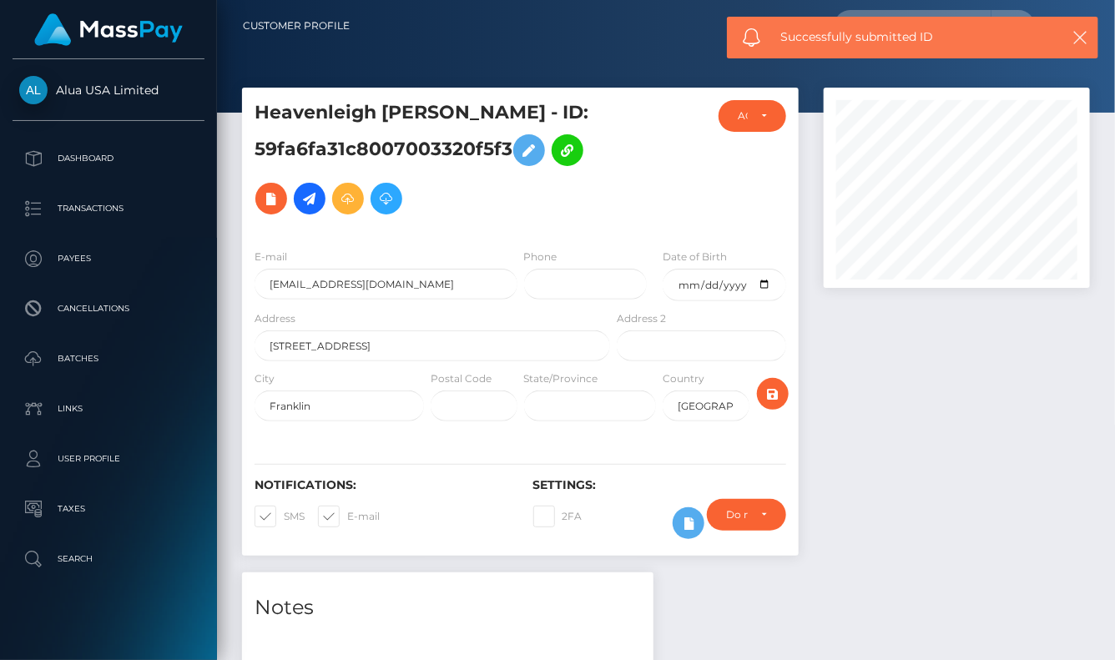
scroll to position [0, 0]
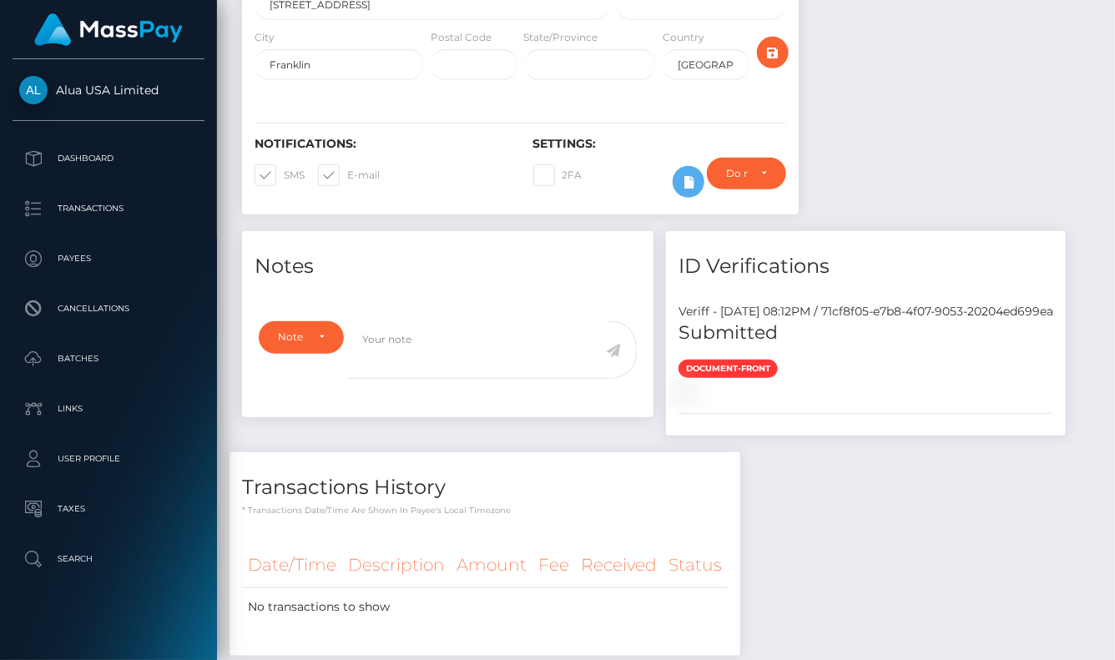
scroll to position [353, 0]
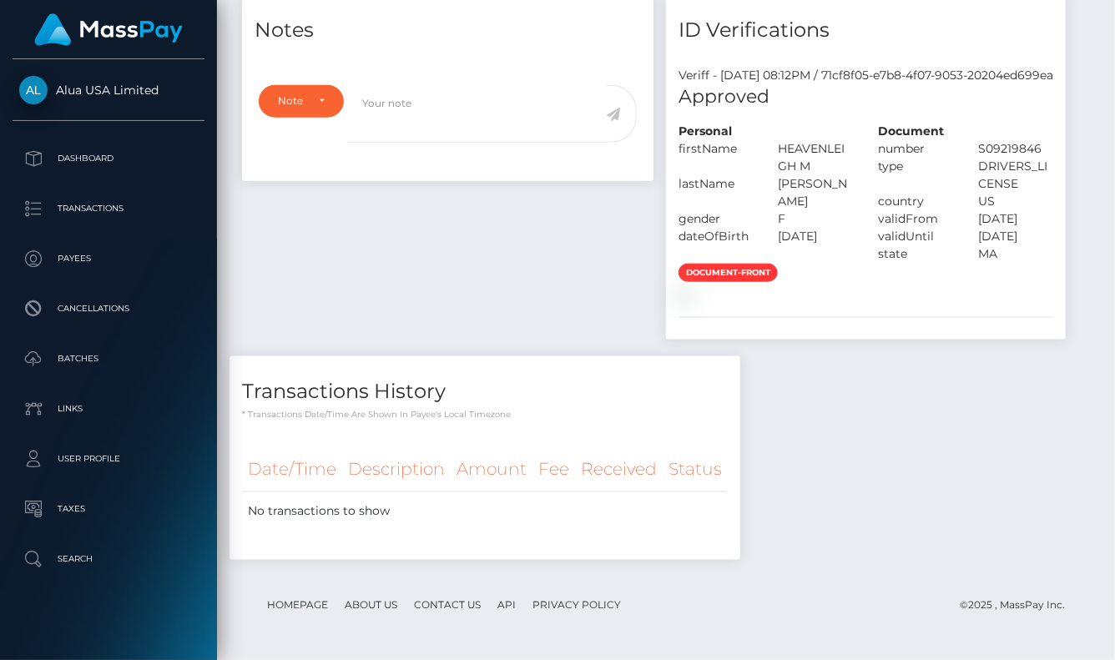
scroll to position [200, 265]
drag, startPoint x: 859, startPoint y: 483, endPoint x: 847, endPoint y: 486, distance: 12.0
click at [858, 483] on div "Notes Note Type Compliance Clear Compliance General Note Type" at bounding box center [666, 286] width 873 height 583
drag, startPoint x: 848, startPoint y: 452, endPoint x: 824, endPoint y: 644, distance: 193.5
click at [848, 452] on div "Notes Note Type Compliance Clear Compliance General Note Type" at bounding box center [666, 286] width 873 height 583
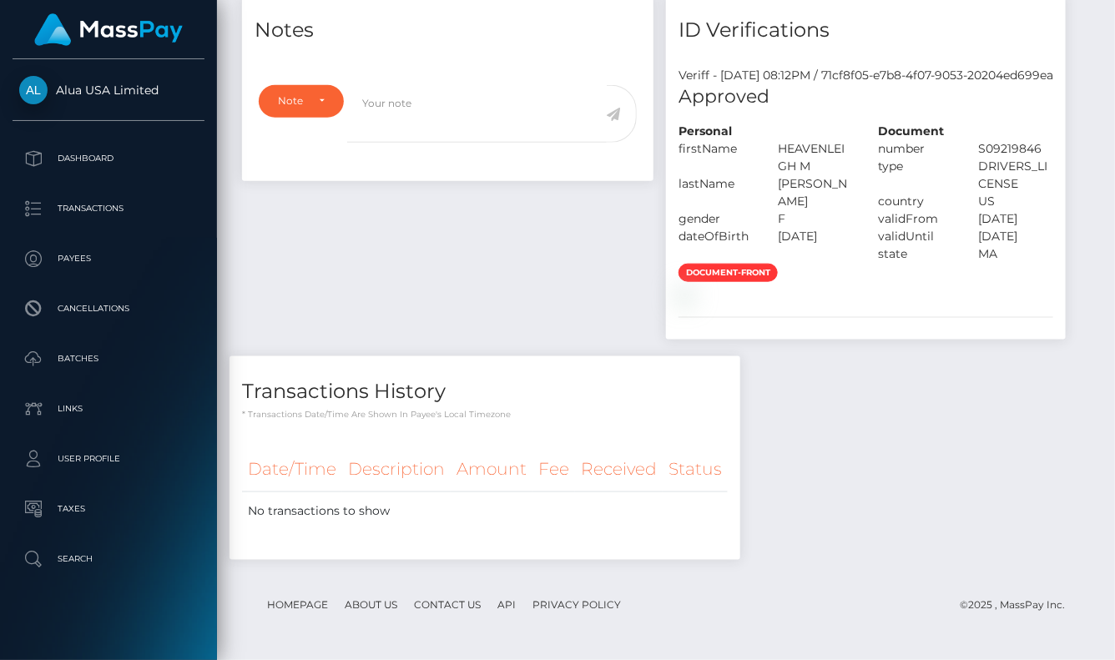
scroll to position [682, 0]
drag, startPoint x: 896, startPoint y: 432, endPoint x: 901, endPoint y: 421, distance: 12.4
click at [896, 432] on div "Notes Note Type Compliance Clear Compliance General Note Type" at bounding box center [666, 286] width 873 height 583
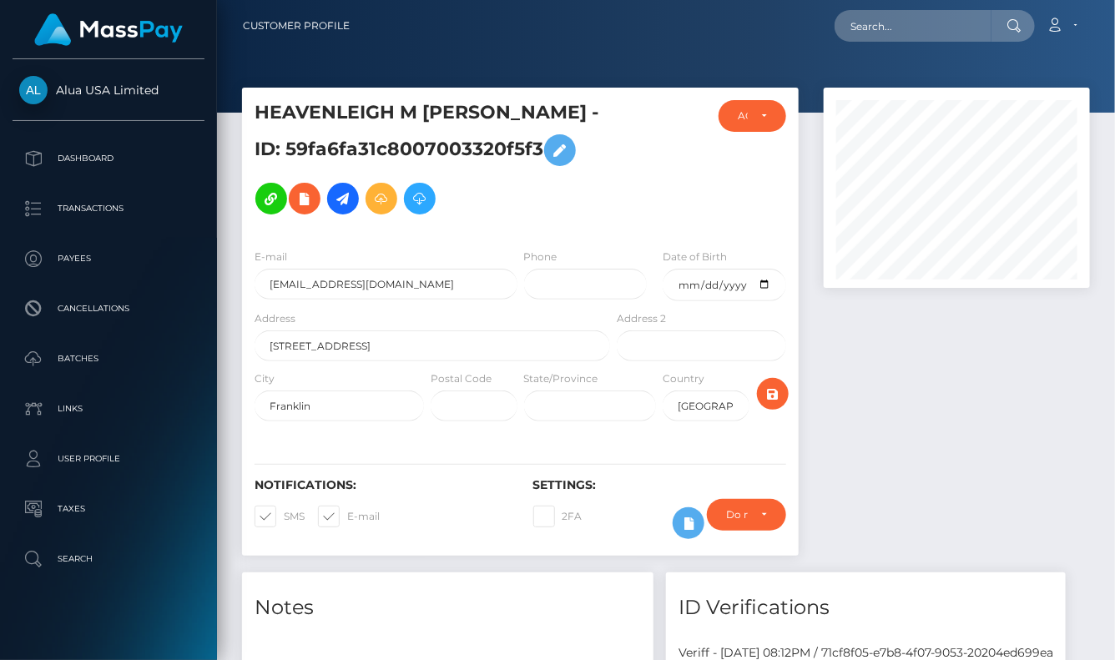
scroll to position [0, 0]
click at [921, 25] on input "text" at bounding box center [913, 26] width 157 height 32
click at [919, 27] on input "text" at bounding box center [913, 26] width 157 height 32
paste input "5ec67a2091b2a7343d7455cc"
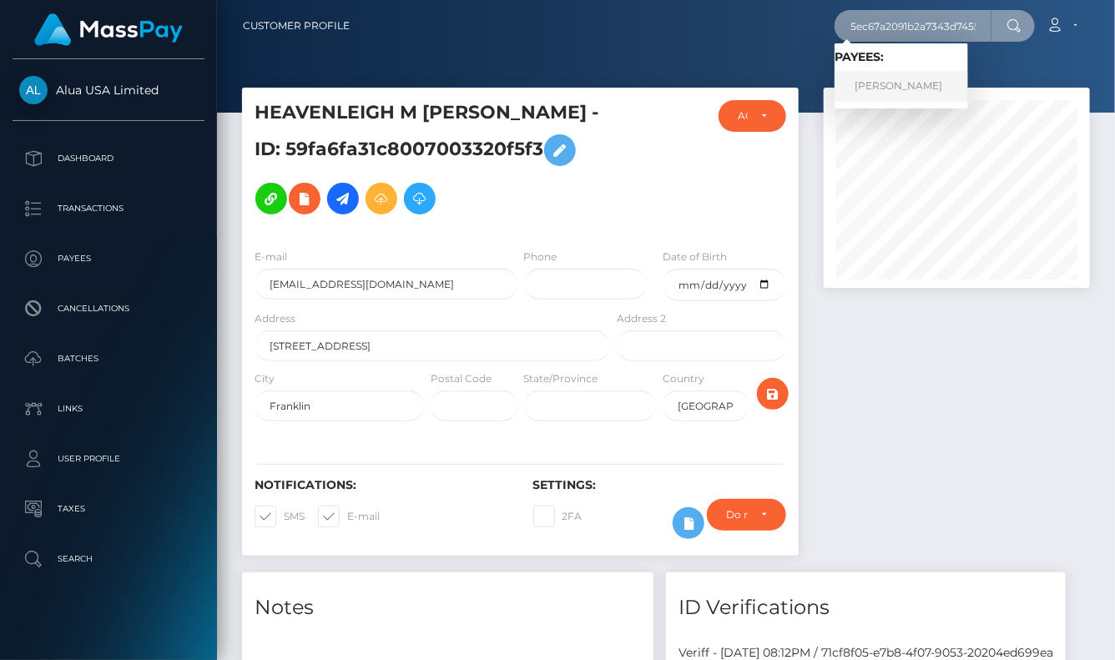
type input "5ec67a2091b2a7343d7455cc"
click at [892, 81] on link "jeramie padolina" at bounding box center [902, 86] width 134 height 31
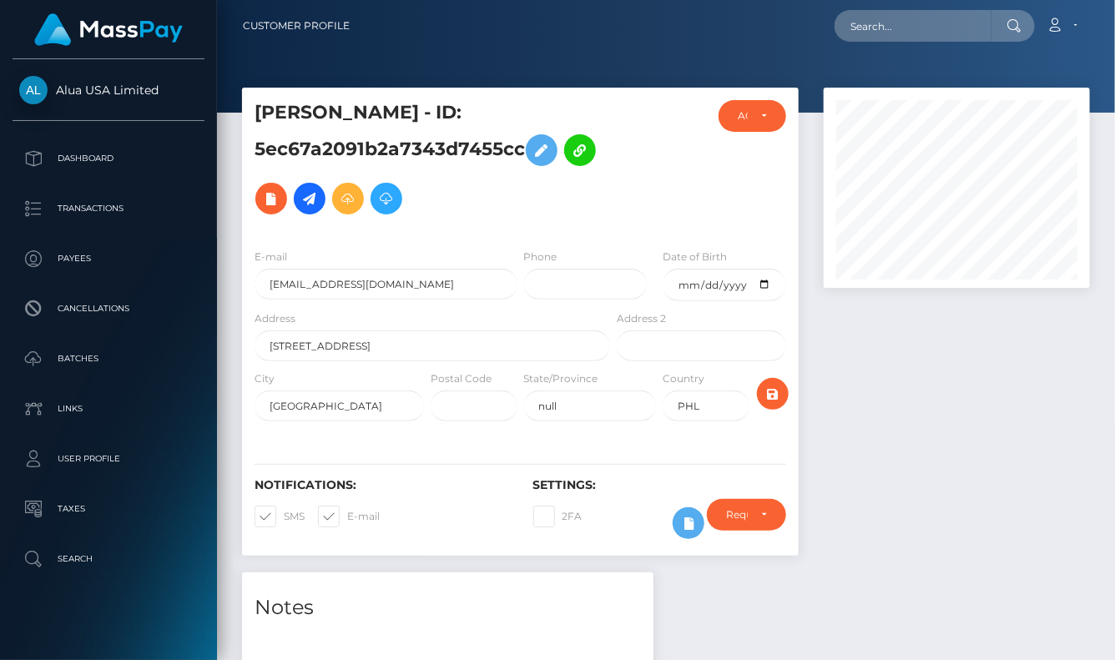
scroll to position [200, 265]
click at [553, 229] on div "jeramie padolina - ID: 5ec67a2091b2a7343d7455cc" at bounding box center [427, 167] width 371 height 135
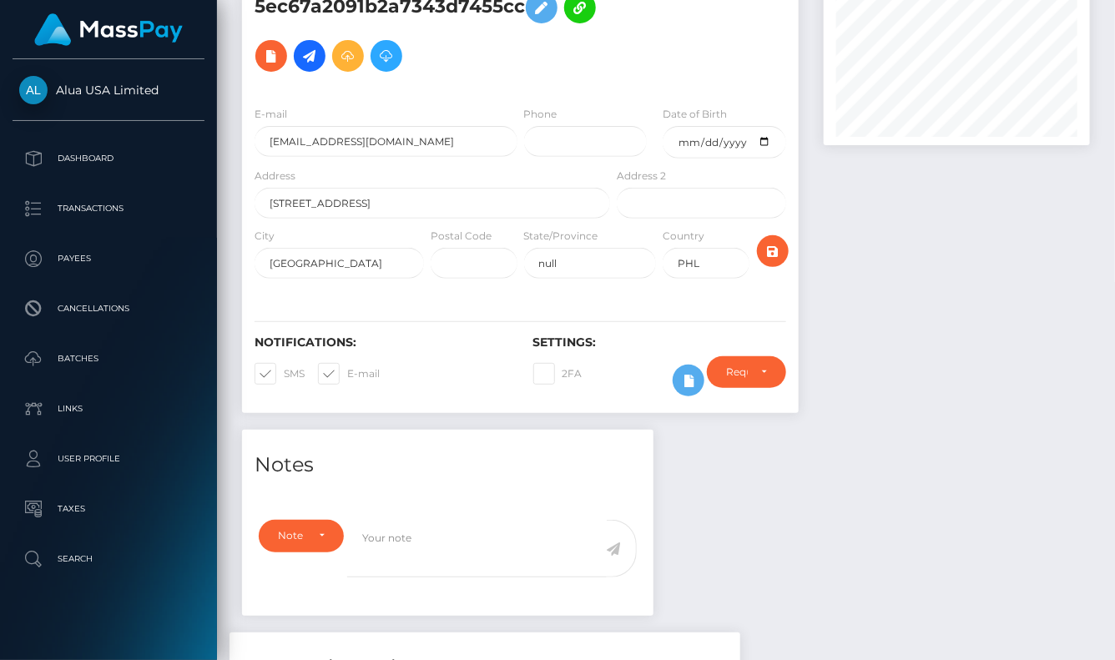
scroll to position [121, 0]
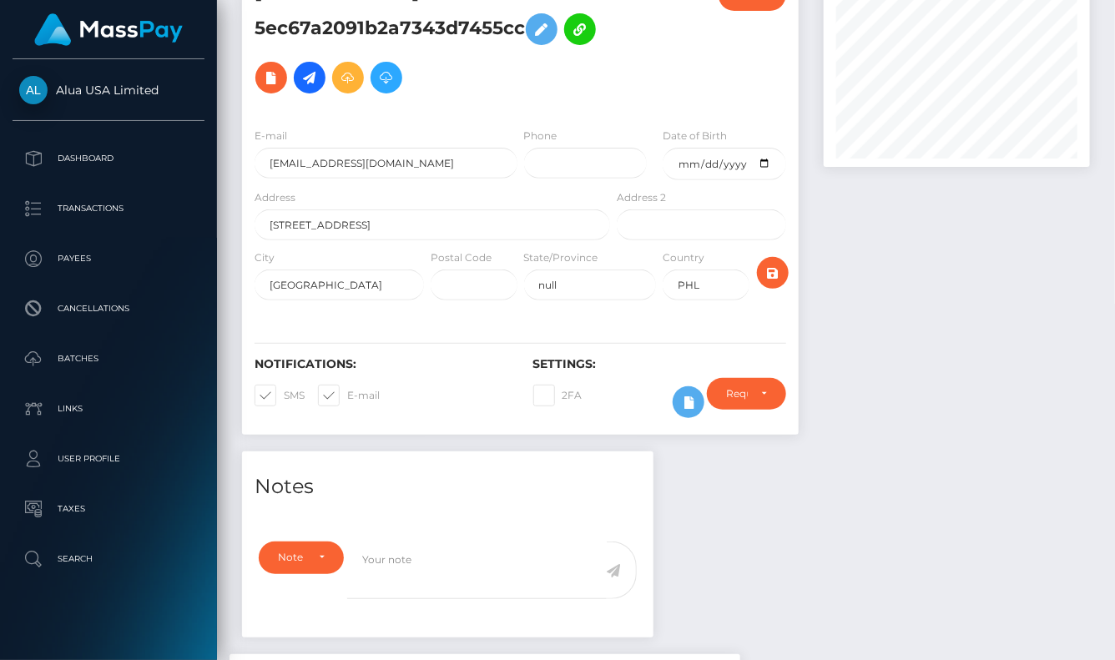
click at [942, 436] on div at bounding box center [956, 209] width 291 height 485
click at [886, 486] on div "Notes Note Type Compliance Clear Compliance General Note Type" at bounding box center [666, 664] width 873 height 424
click at [681, 413] on icon at bounding box center [689, 402] width 20 height 21
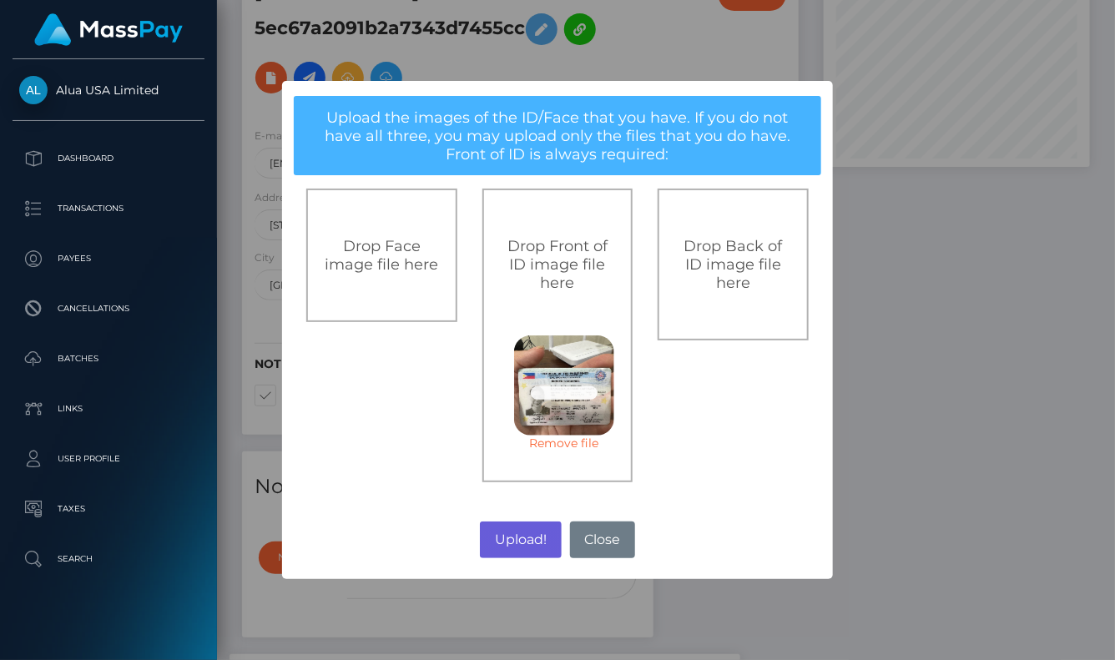
click at [502, 528] on button "Upload!" at bounding box center [520, 540] width 81 height 37
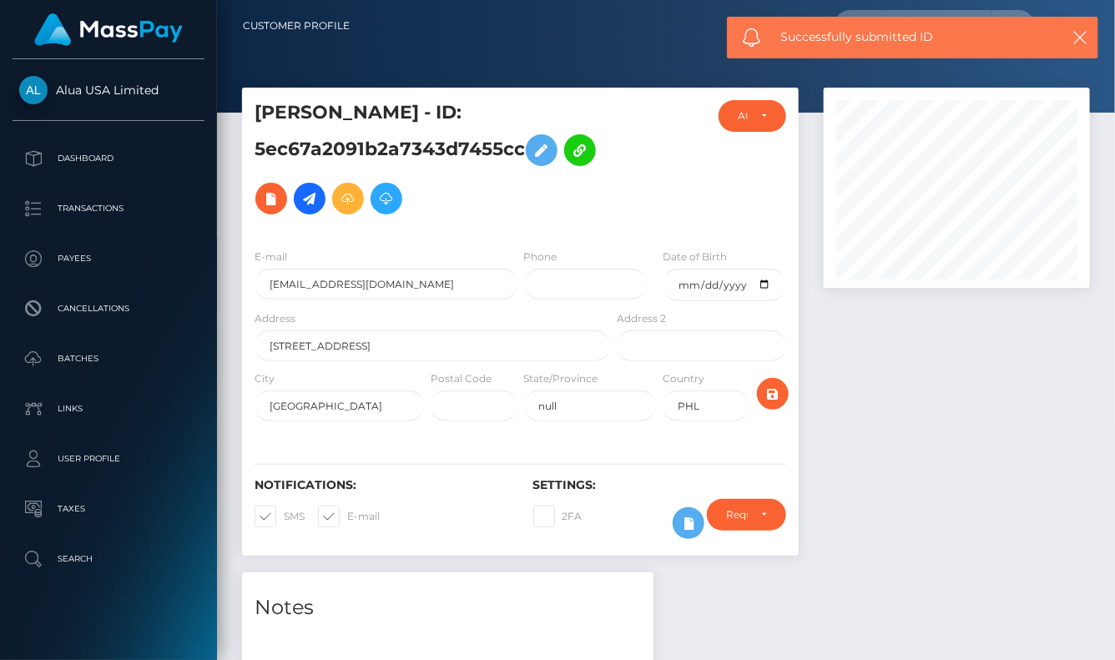
scroll to position [1, 0]
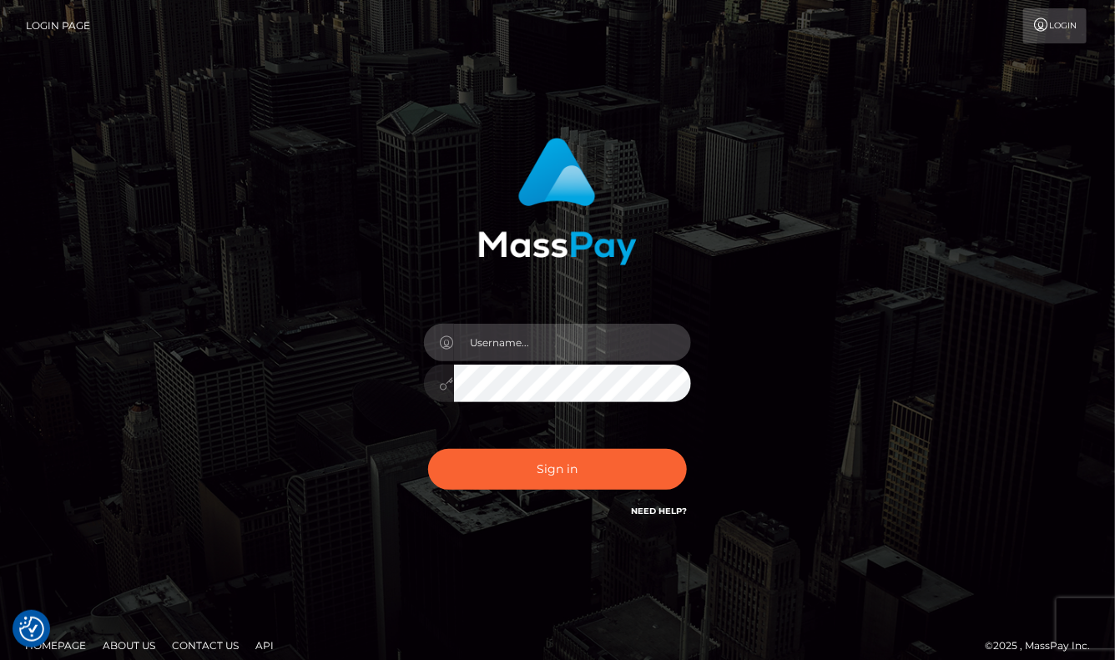
type input "aluasupport"
click at [558, 469] on button "Sign in" at bounding box center [557, 469] width 259 height 41
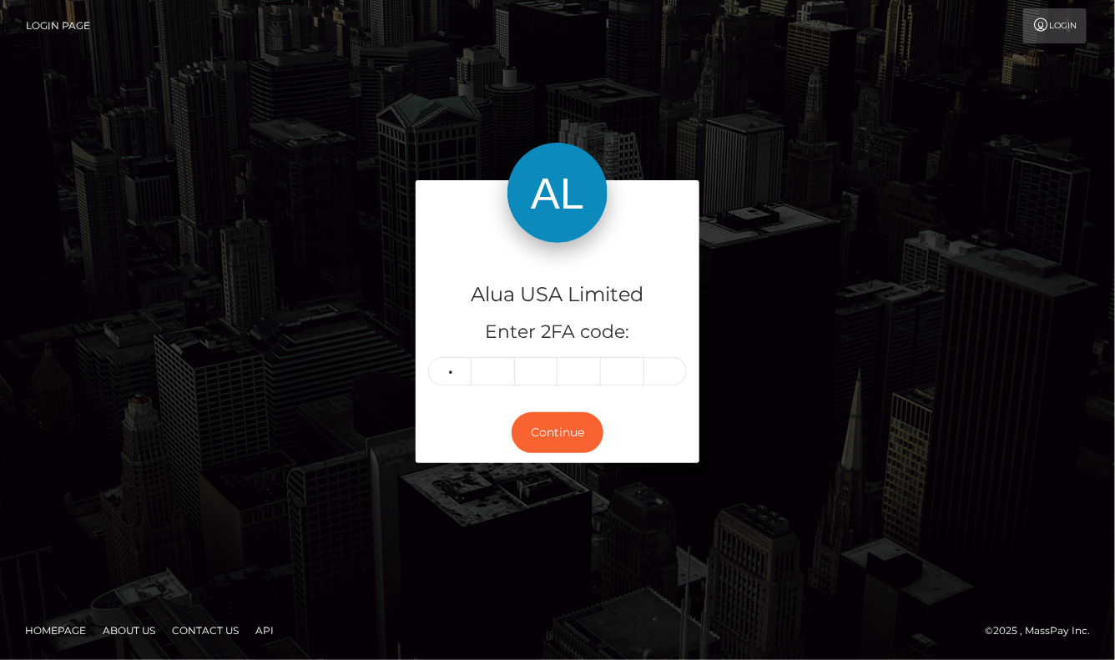
type input "8"
type input "1"
type input "8"
type input "0"
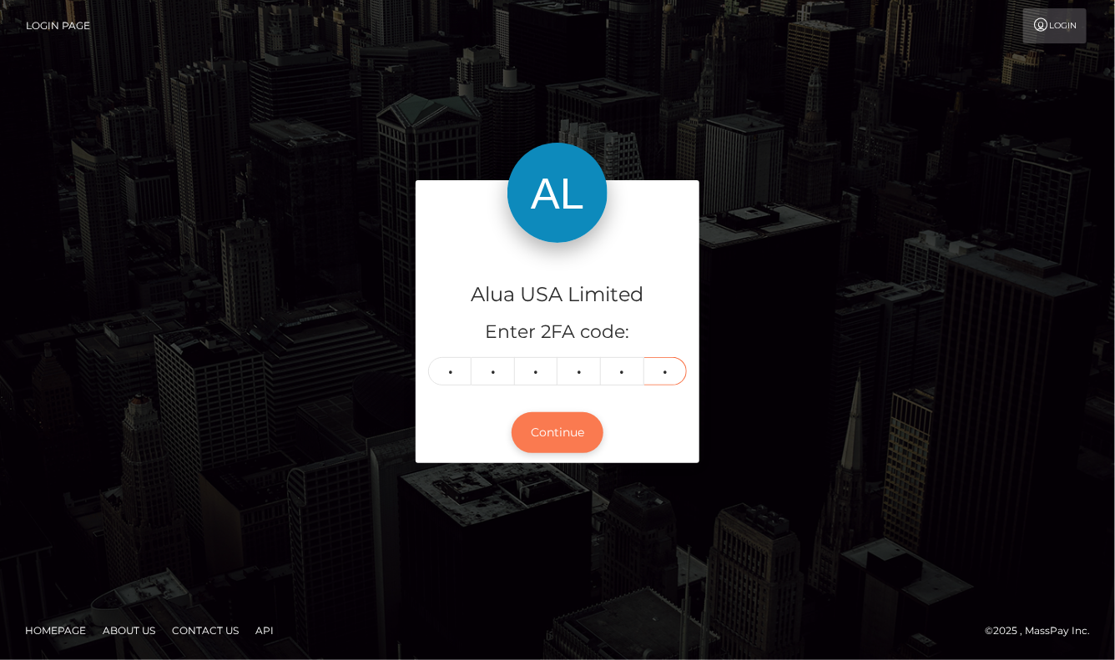
type input "1"
click at [569, 441] on button "Continue" at bounding box center [558, 432] width 92 height 41
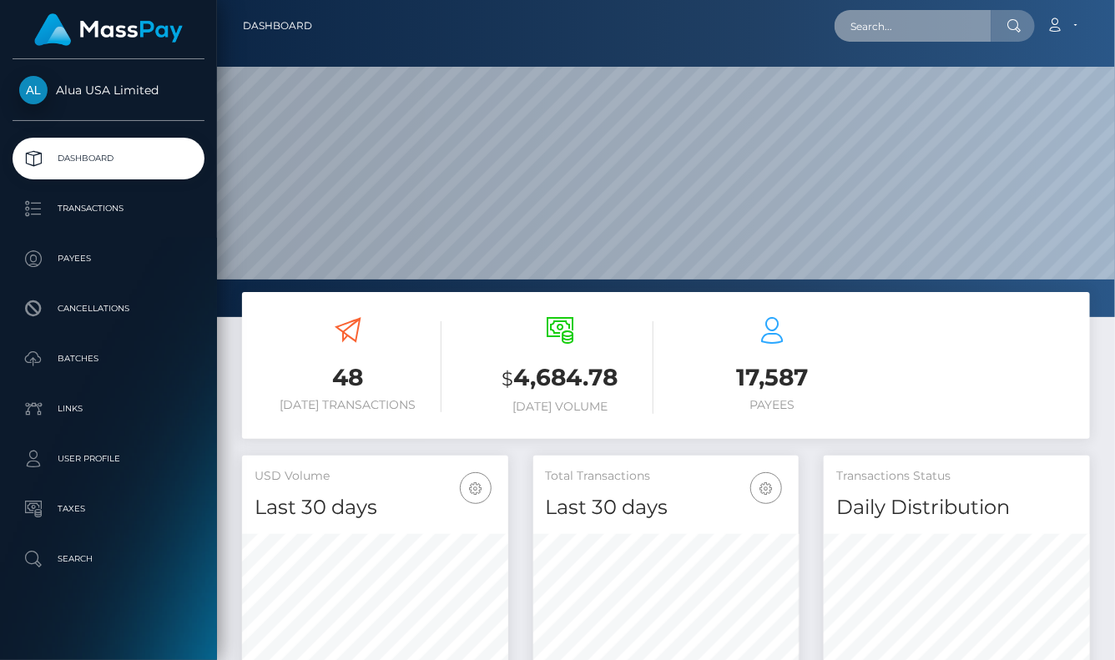
click at [895, 38] on input "text" at bounding box center [913, 26] width 157 height 32
paste input "634536029d9ea6c30d0067c0"
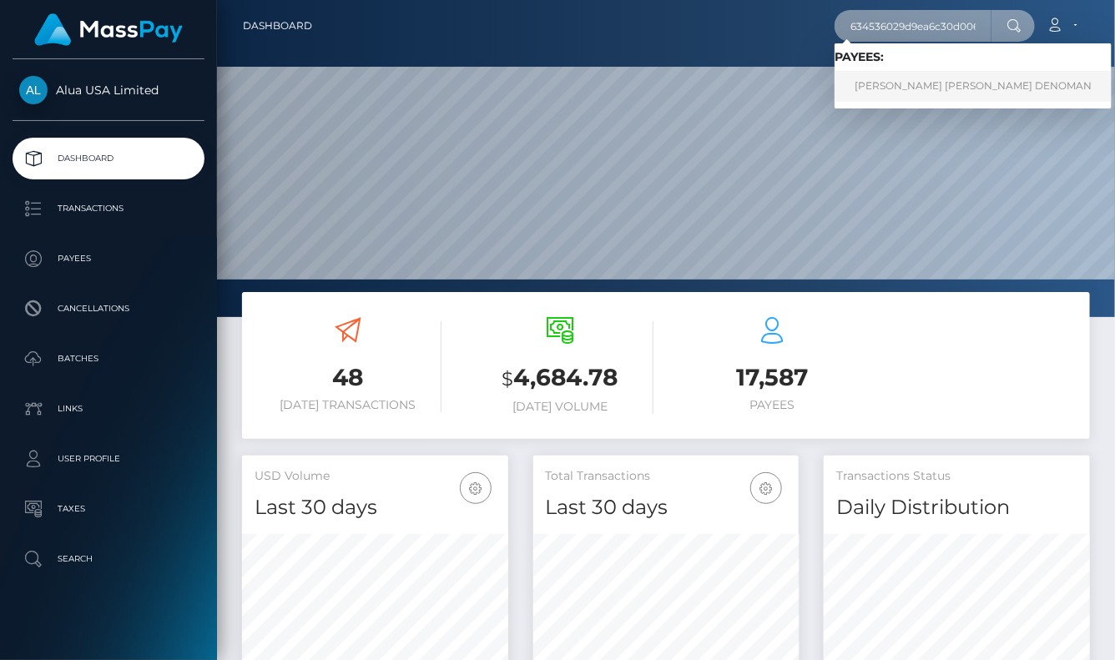
type input "634536029d9ea6c30d0067c0"
click at [887, 82] on link "RICKY MAE DENOMAN" at bounding box center [973, 86] width 277 height 31
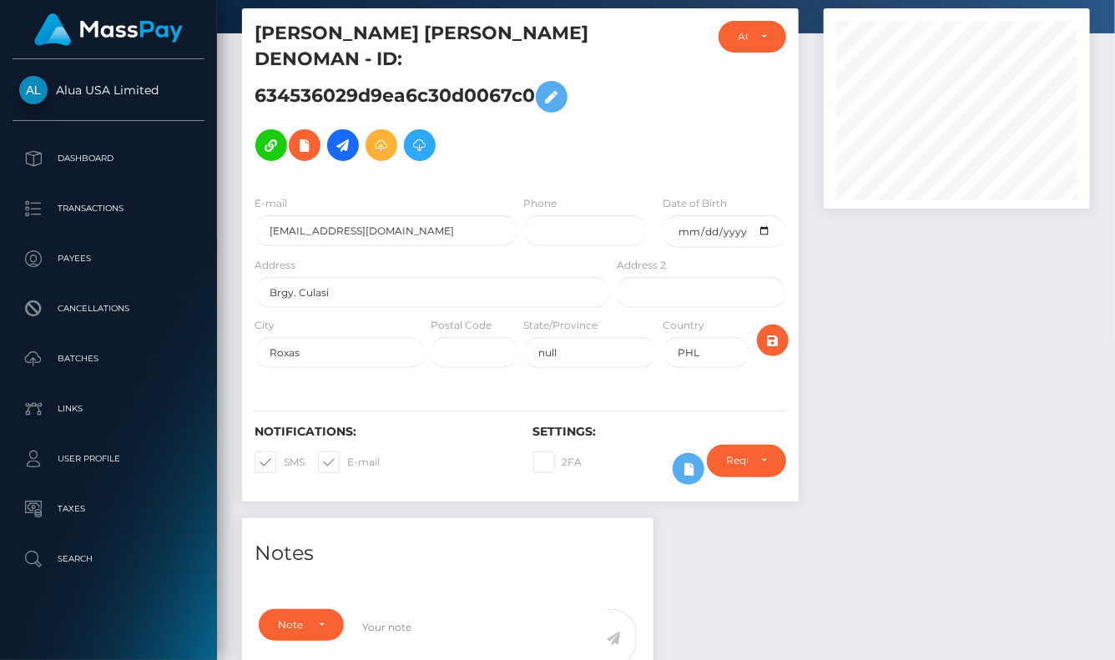
scroll to position [104, 0]
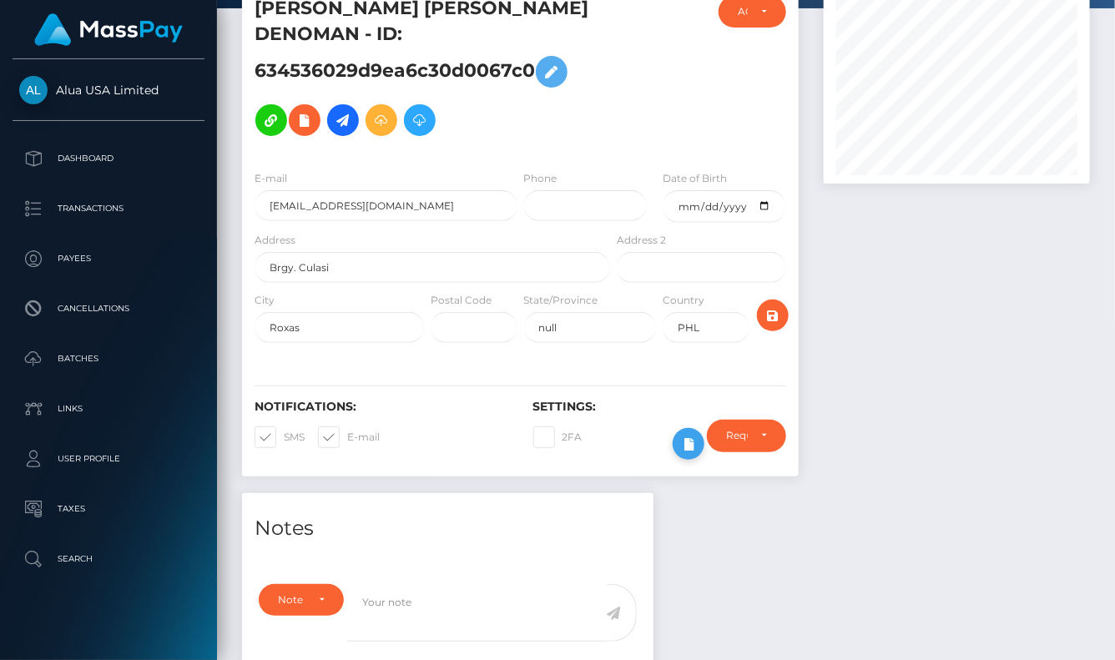
click at [684, 434] on icon at bounding box center [689, 444] width 20 height 21
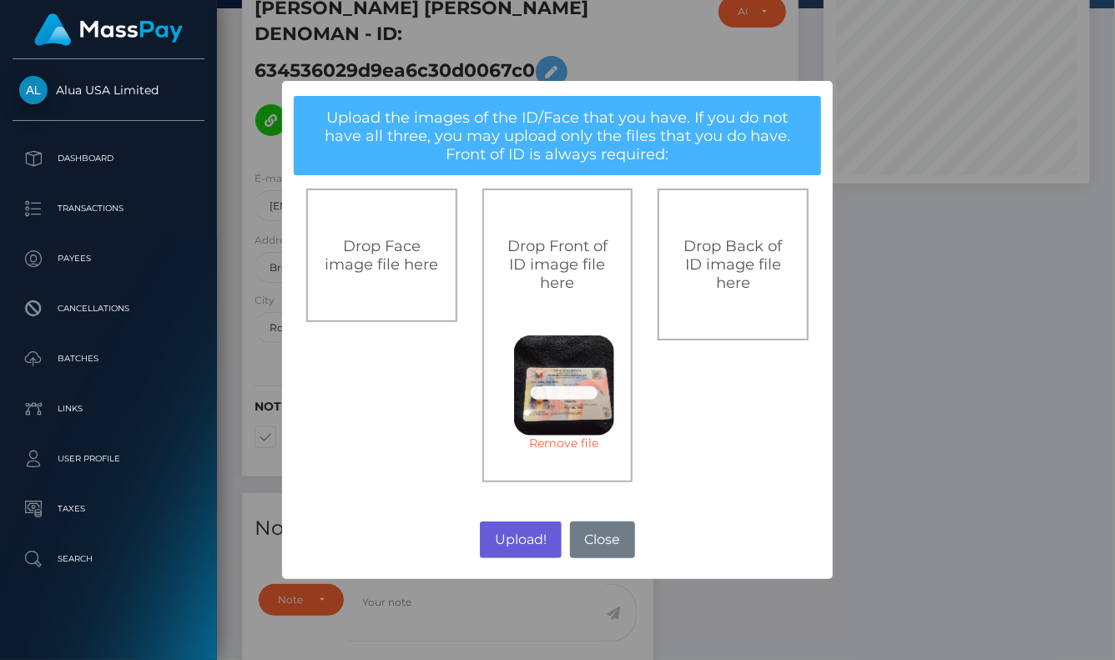
click at [531, 536] on button "Upload!" at bounding box center [520, 540] width 81 height 37
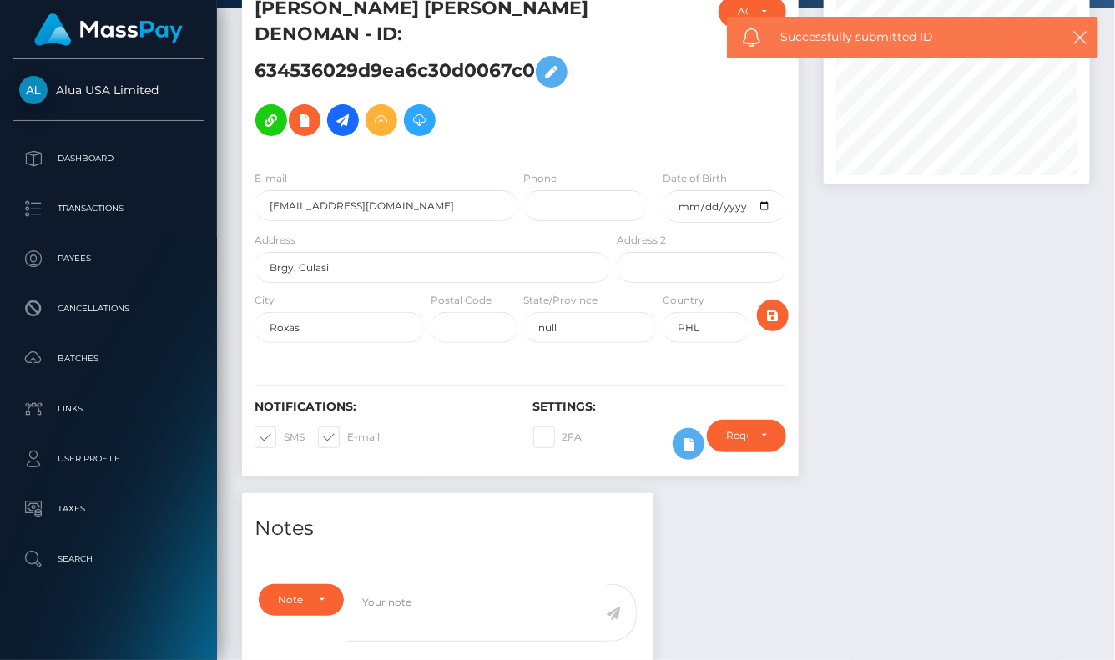
click at [531, 454] on div "× Upload the images of the ID/Face that you have. If you do not have all three,…" at bounding box center [557, 329] width 275 height 249
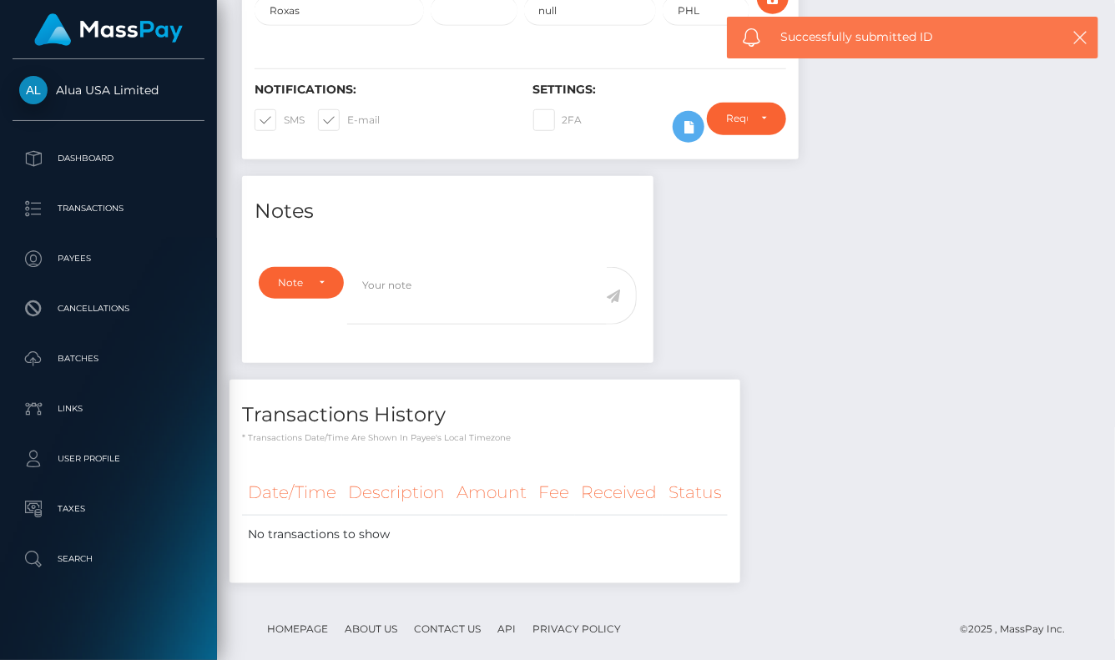
scroll to position [421, 0]
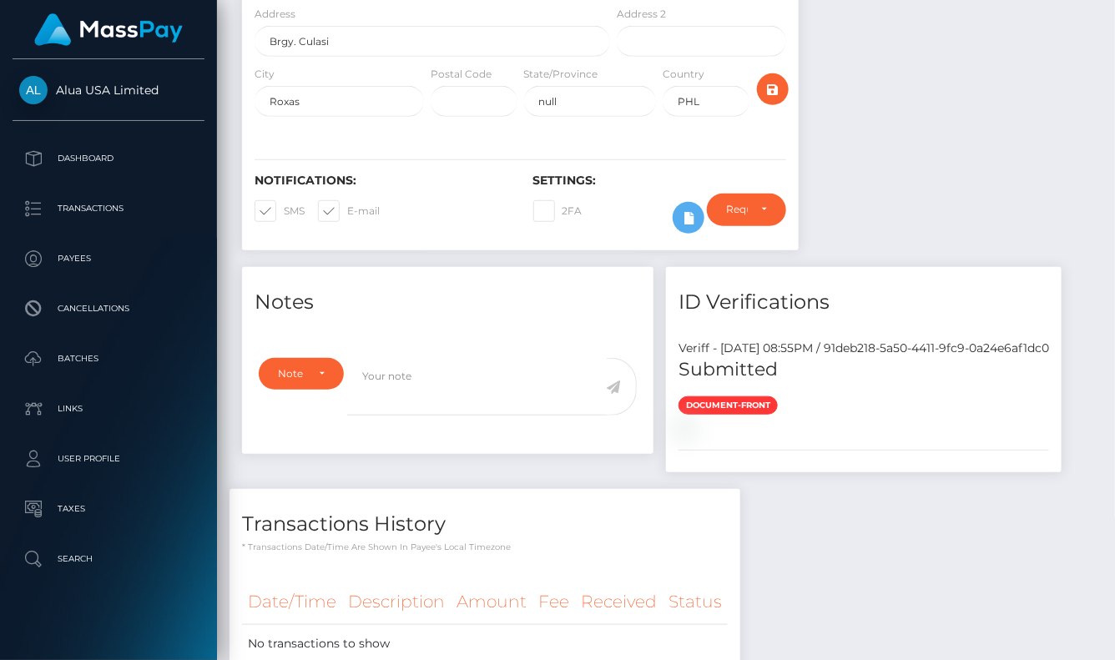
scroll to position [351, 0]
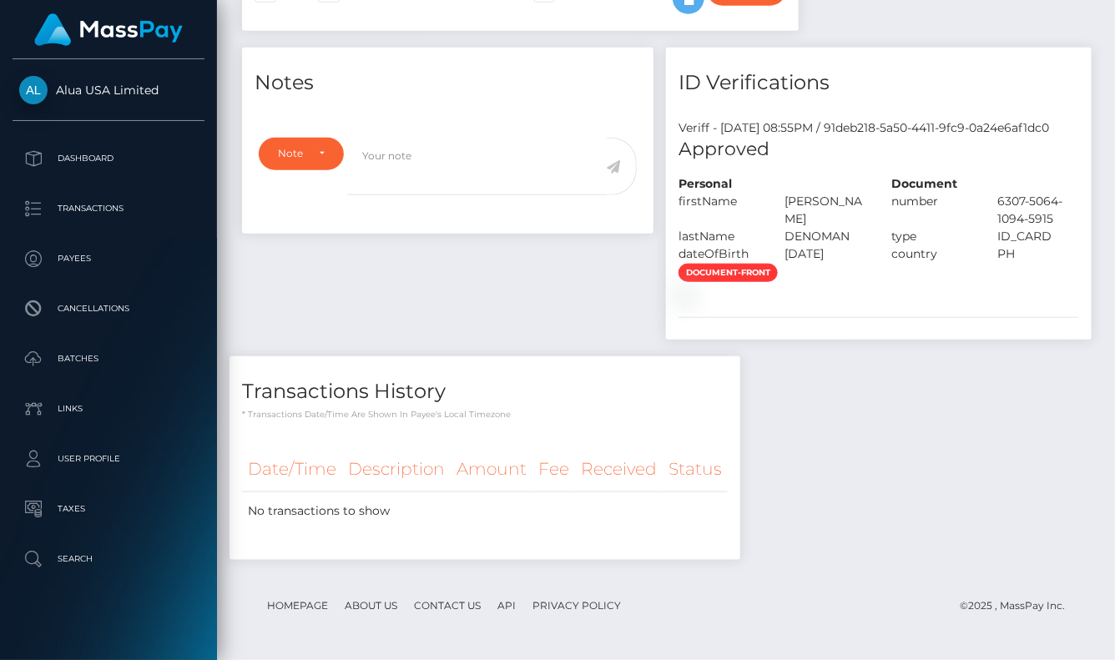
scroll to position [683, 0]
drag, startPoint x: 981, startPoint y: 331, endPoint x: 997, endPoint y: 145, distance: 186.9
click at [981, 331] on div "Notes Note Type Compliance Clear Compliance General Note Type" at bounding box center [666, 313] width 873 height 530
